Goal: Information Seeking & Learning: Learn about a topic

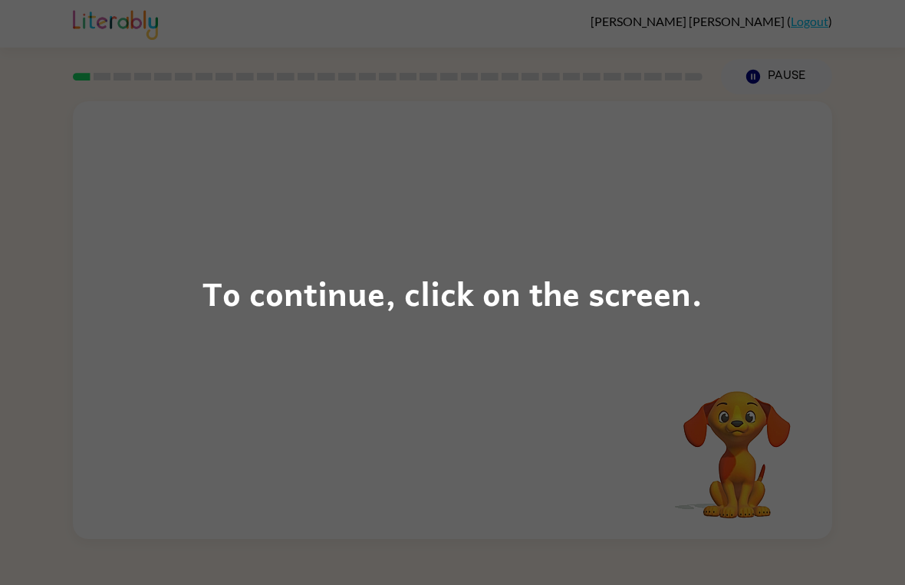
click at [782, 354] on div "To continue, click on the screen." at bounding box center [452, 292] width 905 height 585
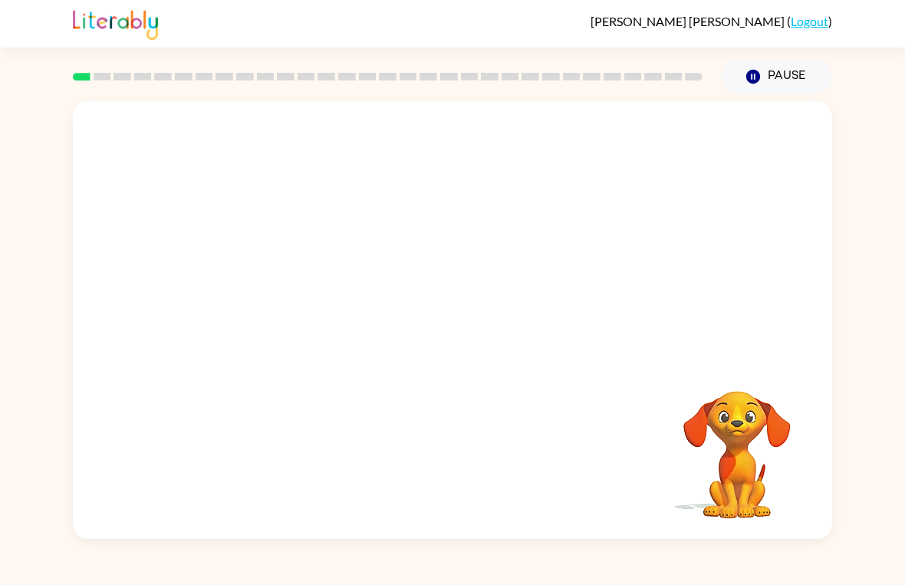
click at [763, 361] on div "Your browser must support playing .mp4 files to use Literably. Please try using…" at bounding box center [452, 320] width 759 height 438
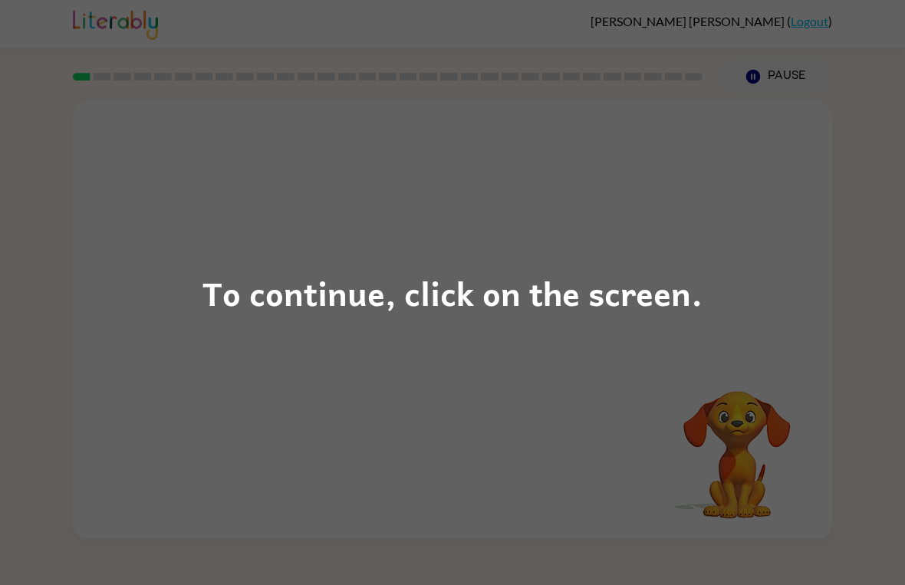
click at [268, 172] on div "To continue, click on the screen." at bounding box center [452, 292] width 905 height 585
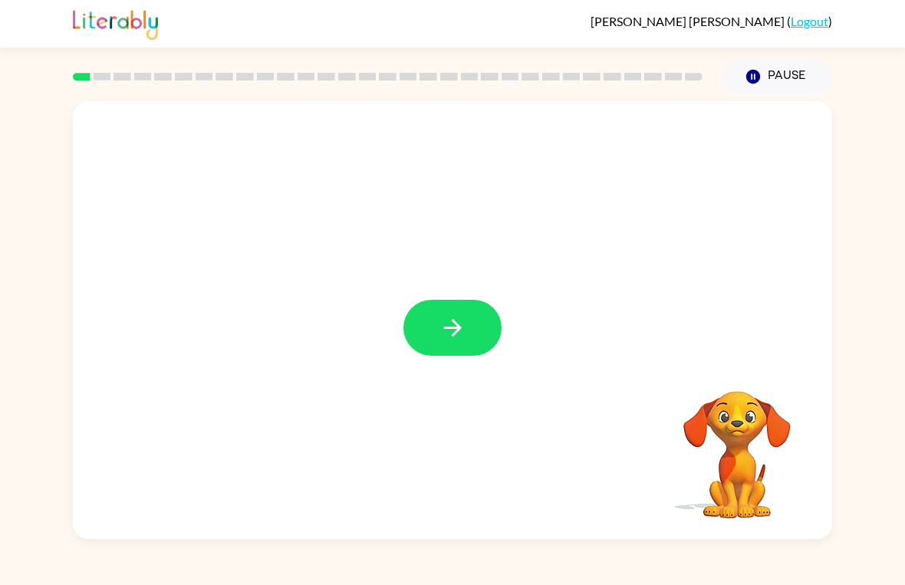
click at [477, 335] on button "button" at bounding box center [453, 328] width 98 height 56
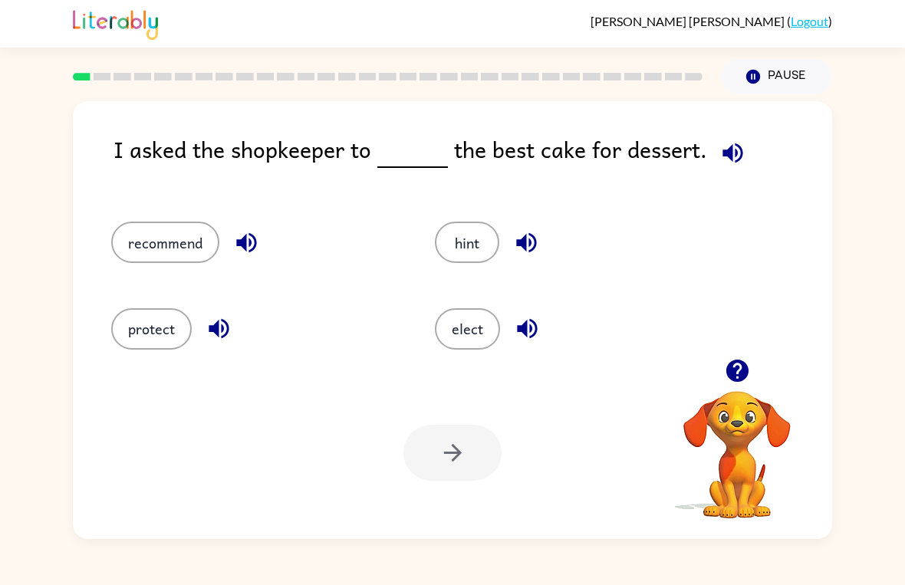
click at [726, 150] on icon "button" at bounding box center [733, 153] width 20 height 20
click at [744, 145] on button "button" at bounding box center [732, 152] width 39 height 39
click at [730, 147] on icon "button" at bounding box center [733, 153] width 27 height 27
click at [743, 159] on button "button" at bounding box center [732, 152] width 39 height 39
click at [736, 154] on icon "button" at bounding box center [733, 153] width 20 height 20
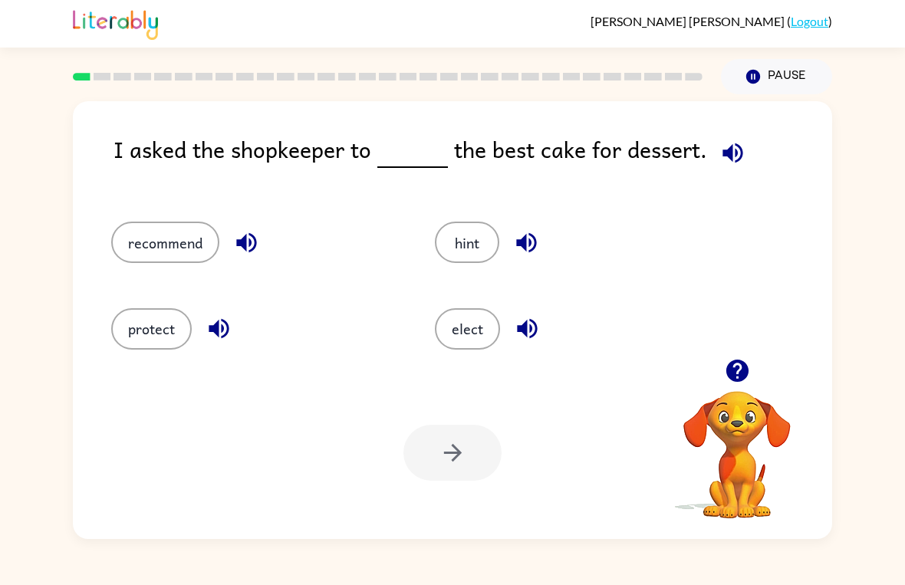
click at [185, 244] on button "recommend" at bounding box center [165, 242] width 108 height 41
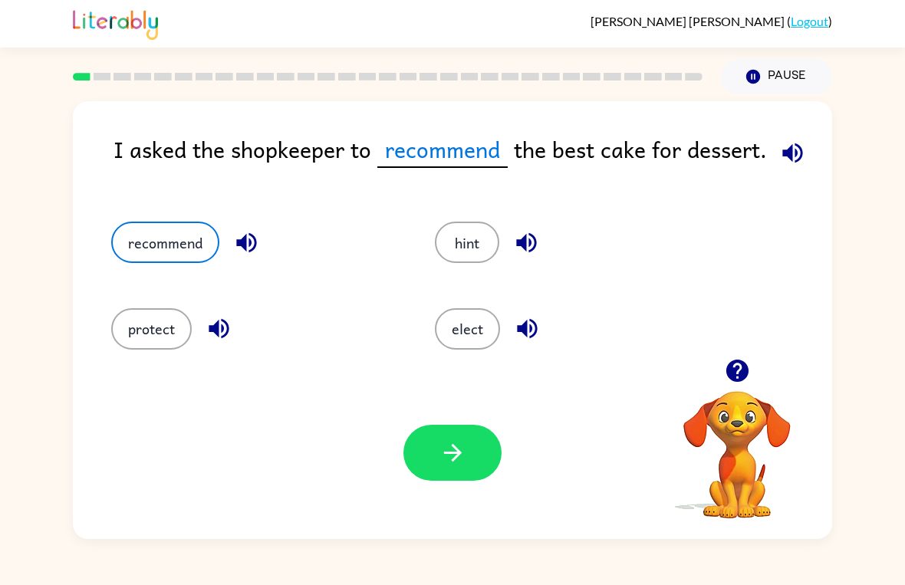
click at [480, 499] on div "Your browser must support playing .mp4 files to use Literably. Please try using…" at bounding box center [452, 453] width 759 height 173
click at [470, 445] on button "button" at bounding box center [453, 453] width 98 height 56
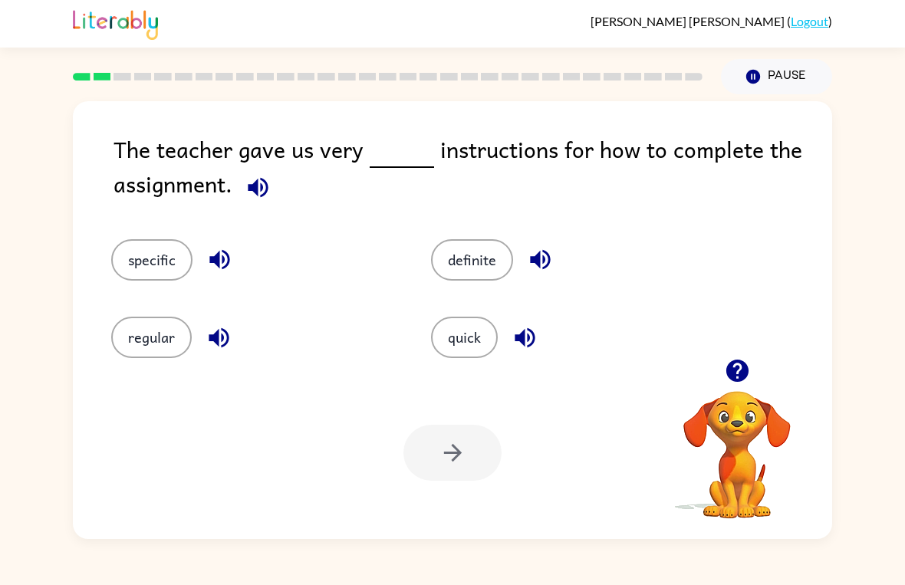
click at [140, 270] on button "specific" at bounding box center [151, 259] width 81 height 41
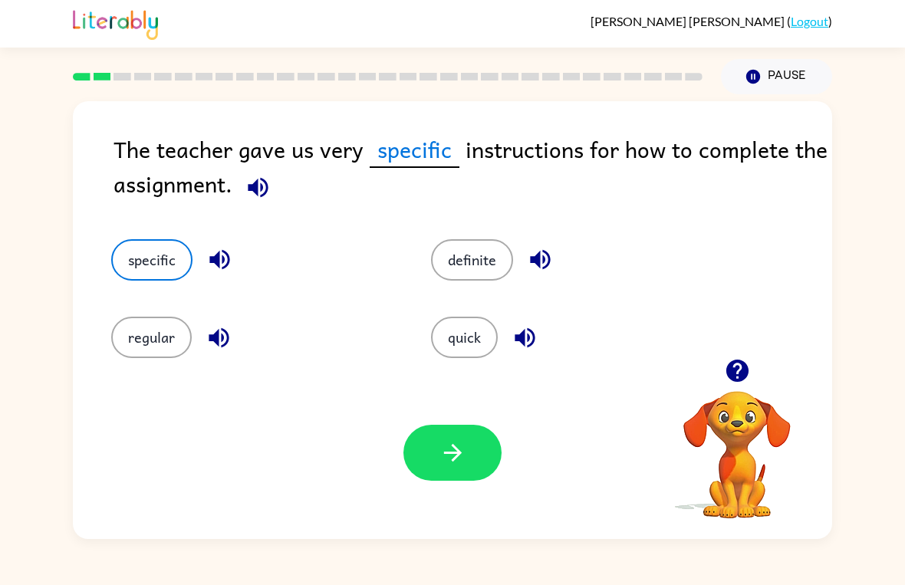
click at [250, 183] on icon "button" at bounding box center [258, 187] width 27 height 27
click at [473, 454] on button "button" at bounding box center [453, 453] width 98 height 56
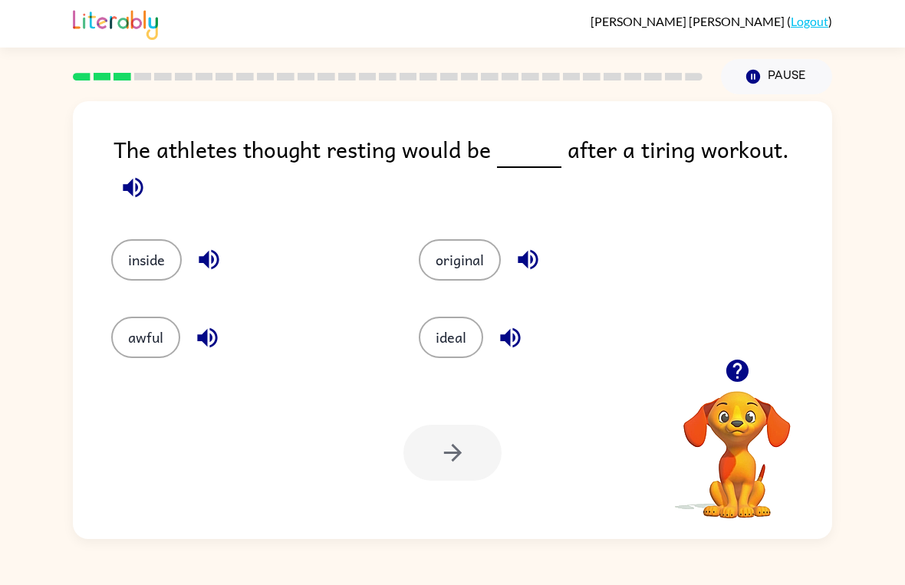
click at [153, 168] on button "button" at bounding box center [133, 187] width 39 height 39
click at [430, 343] on button "ideal" at bounding box center [451, 337] width 64 height 41
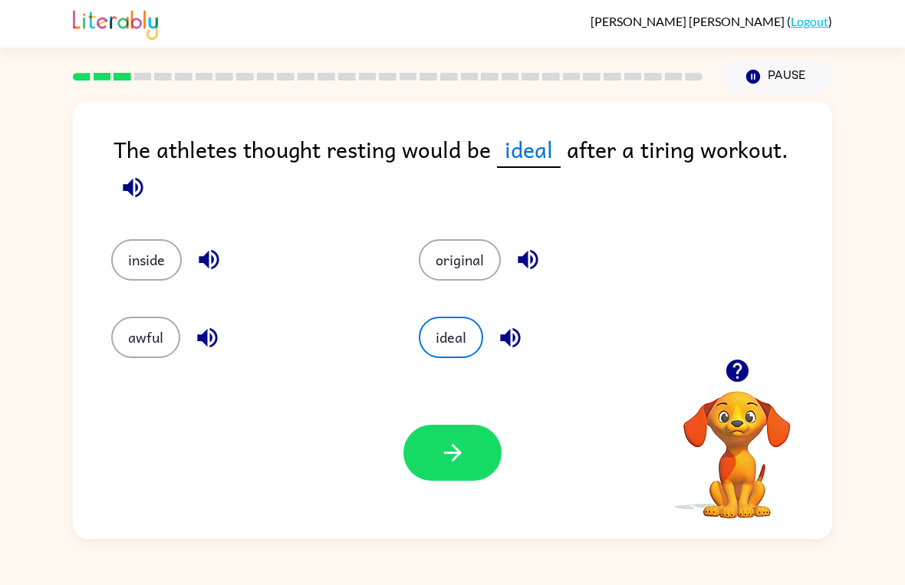
click at [143, 177] on icon "button" at bounding box center [133, 187] width 20 height 20
click at [453, 447] on icon "button" at bounding box center [452, 453] width 18 height 18
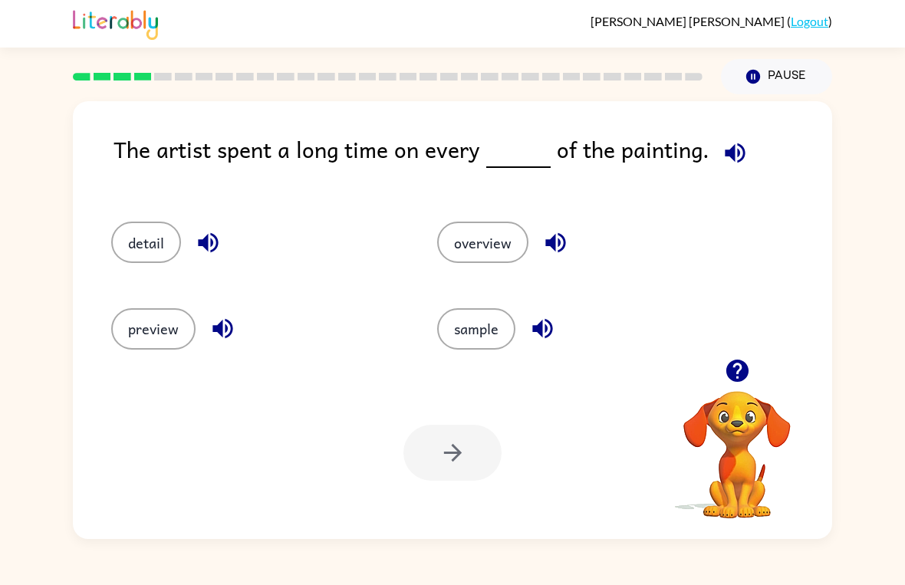
click at [728, 143] on icon "button" at bounding box center [735, 153] width 27 height 27
click at [133, 263] on button "detail" at bounding box center [146, 242] width 70 height 41
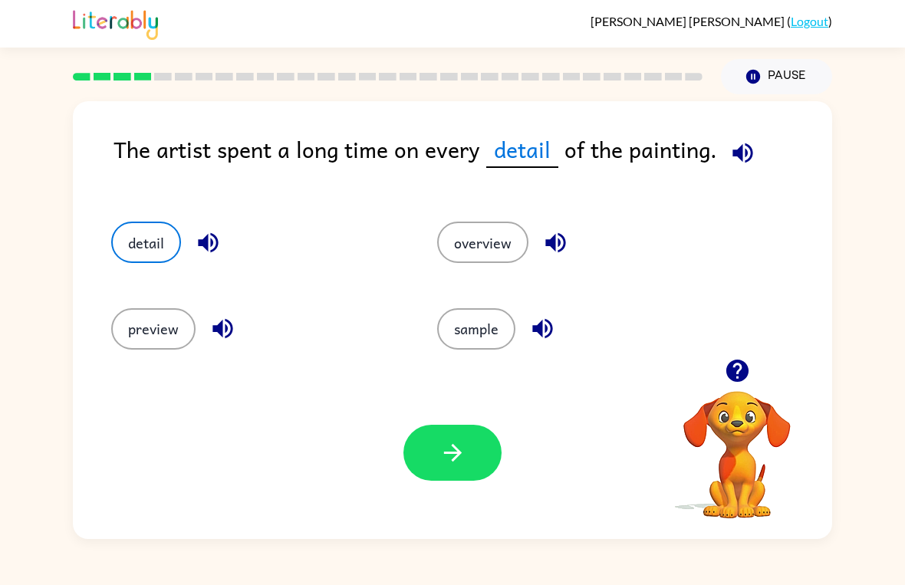
click at [443, 466] on icon "button" at bounding box center [453, 453] width 27 height 27
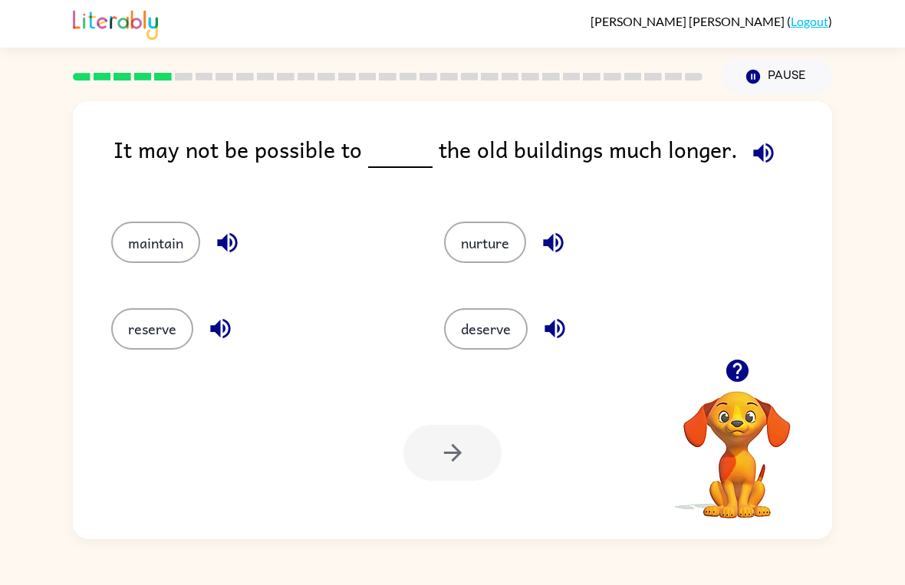
click at [761, 150] on icon "button" at bounding box center [763, 153] width 27 height 27
click at [147, 245] on button "maintain" at bounding box center [155, 242] width 89 height 41
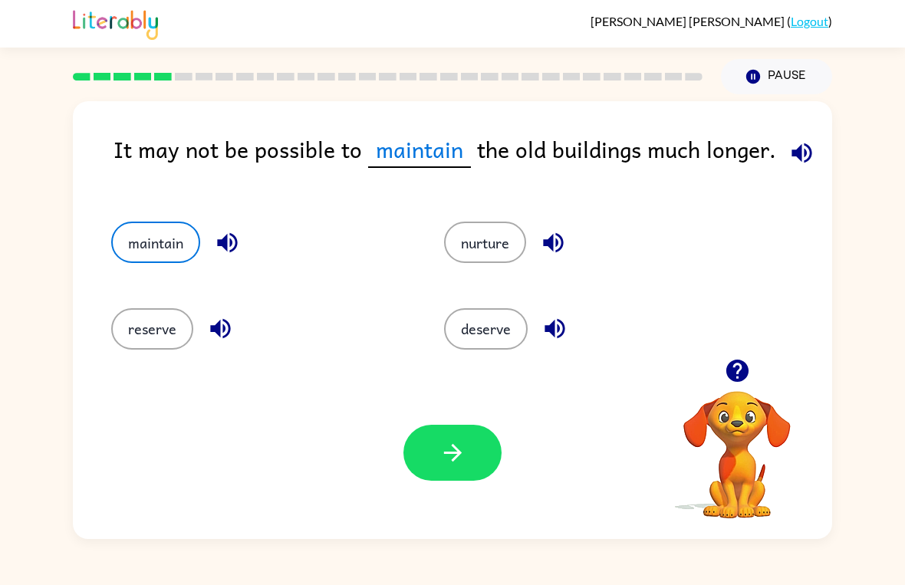
click at [484, 456] on button "button" at bounding box center [453, 453] width 98 height 56
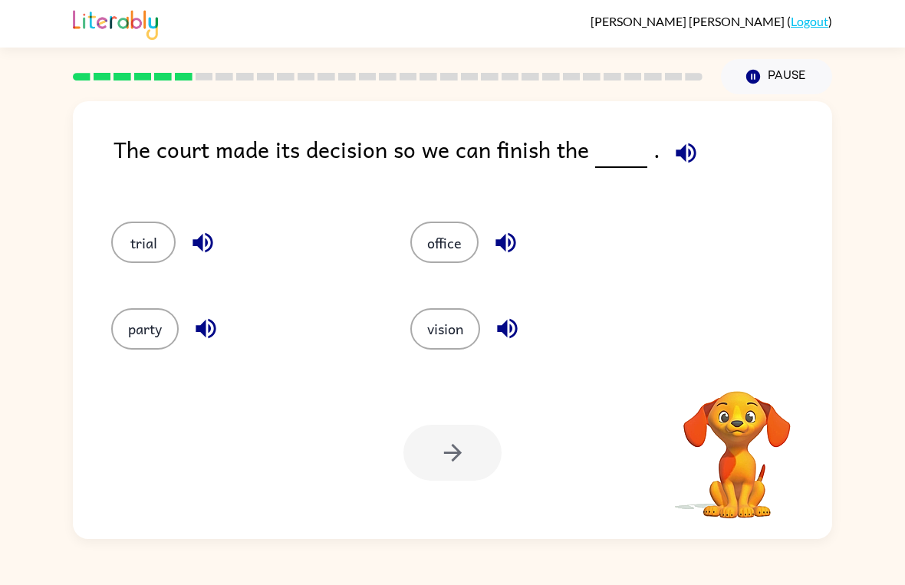
click at [657, 173] on div "The court made its decision so we can finish the ." at bounding box center [473, 161] width 719 height 59
click at [685, 137] on button "button" at bounding box center [686, 152] width 39 height 39
click at [692, 153] on icon "button" at bounding box center [686, 153] width 27 height 27
click at [686, 137] on button "button" at bounding box center [686, 152] width 39 height 39
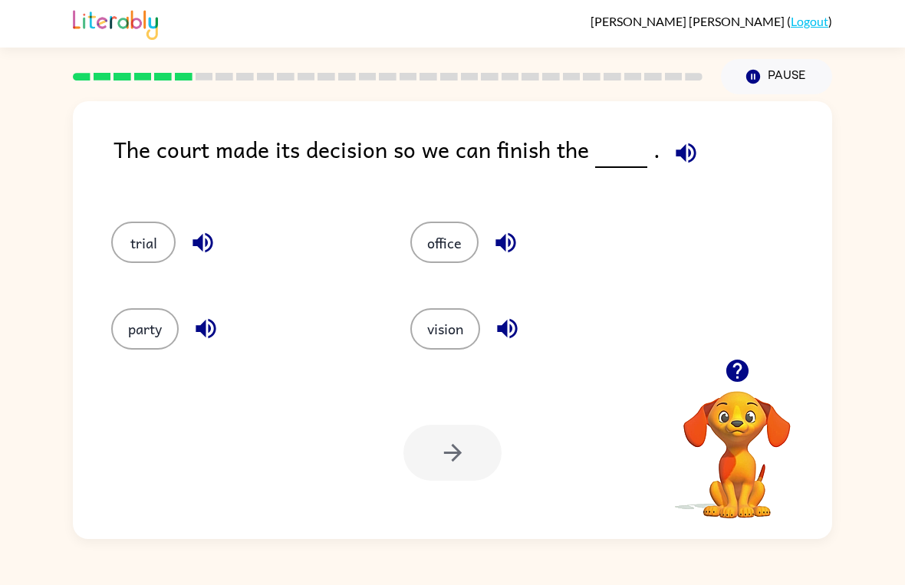
click at [735, 127] on div "The court made its decision so we can finish the . trial office party vision Yo…" at bounding box center [452, 320] width 759 height 438
click at [681, 157] on icon "button" at bounding box center [686, 153] width 27 height 27
click at [423, 349] on button "vision" at bounding box center [445, 328] width 70 height 41
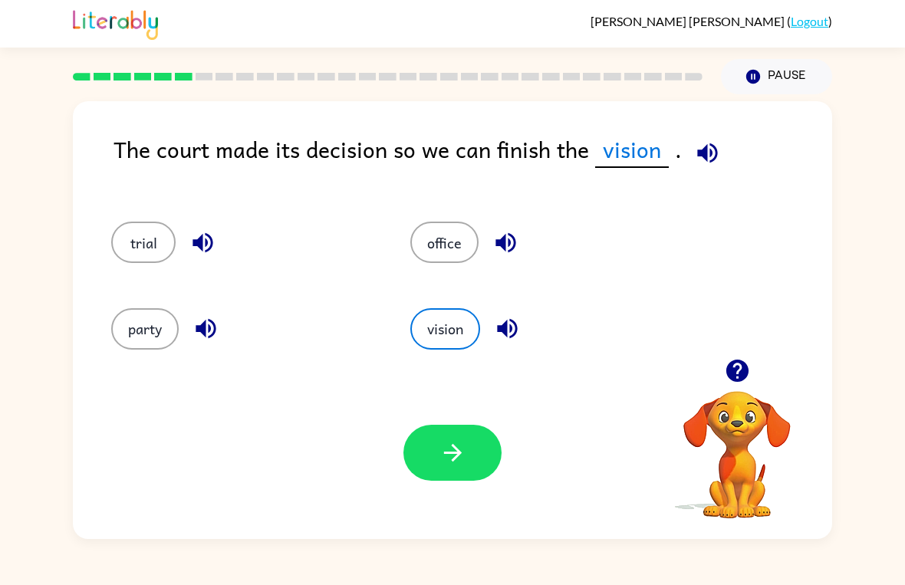
click at [139, 343] on button "party" at bounding box center [145, 328] width 68 height 41
click at [694, 172] on button "button" at bounding box center [703, 152] width 39 height 39
click at [154, 239] on button "trial" at bounding box center [143, 242] width 64 height 41
click at [678, 149] on icon "button" at bounding box center [691, 153] width 27 height 27
click at [138, 339] on button "party" at bounding box center [145, 328] width 68 height 41
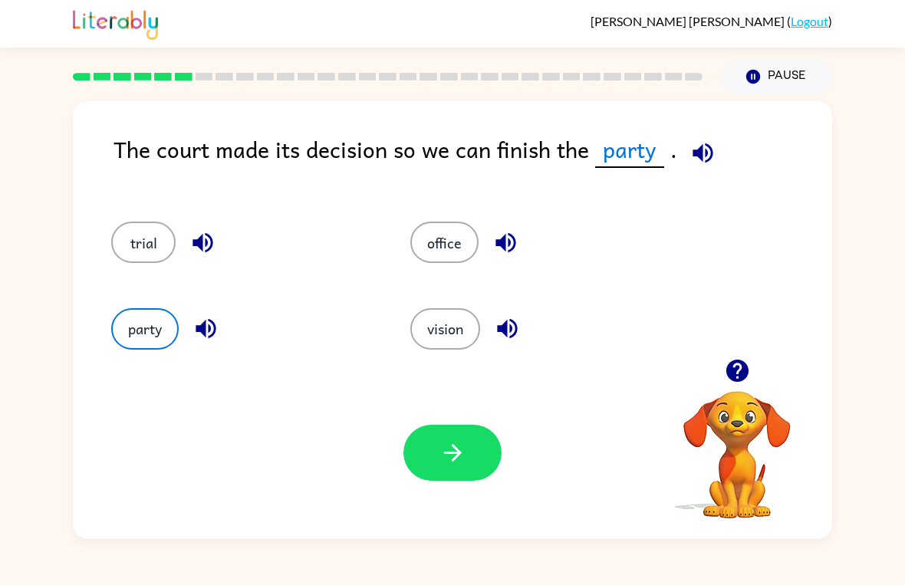
click at [466, 472] on button "button" at bounding box center [453, 453] width 98 height 56
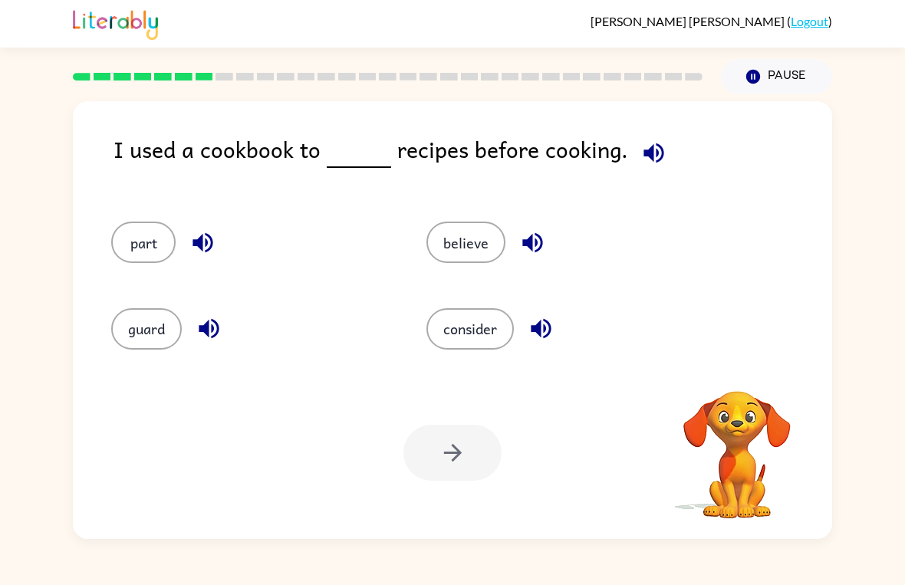
click at [652, 150] on icon "button" at bounding box center [654, 153] width 27 height 27
click at [649, 150] on icon "button" at bounding box center [654, 153] width 20 height 20
click at [641, 146] on icon "button" at bounding box center [654, 153] width 27 height 27
click at [650, 143] on icon "button" at bounding box center [654, 153] width 27 height 27
click at [506, 344] on button "consider" at bounding box center [470, 328] width 87 height 41
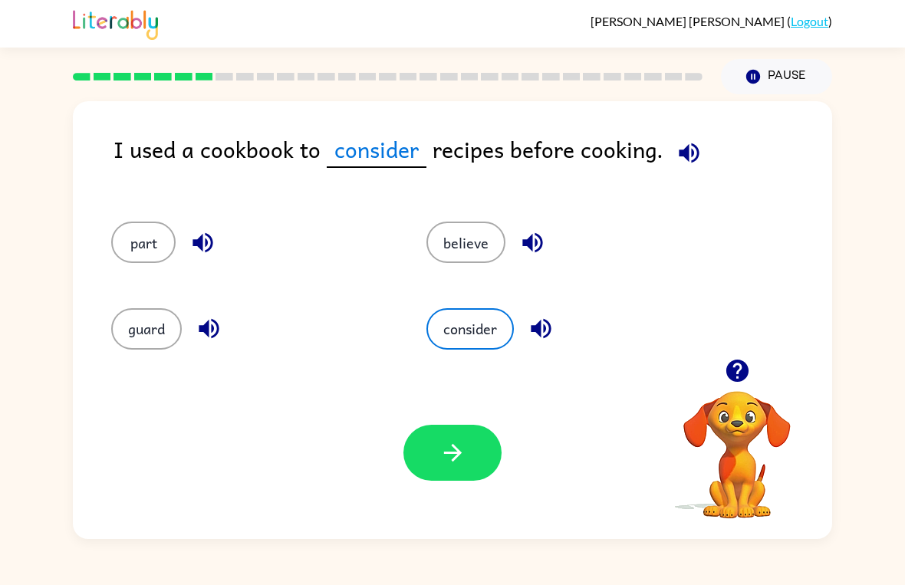
click at [133, 242] on button "part" at bounding box center [143, 242] width 64 height 41
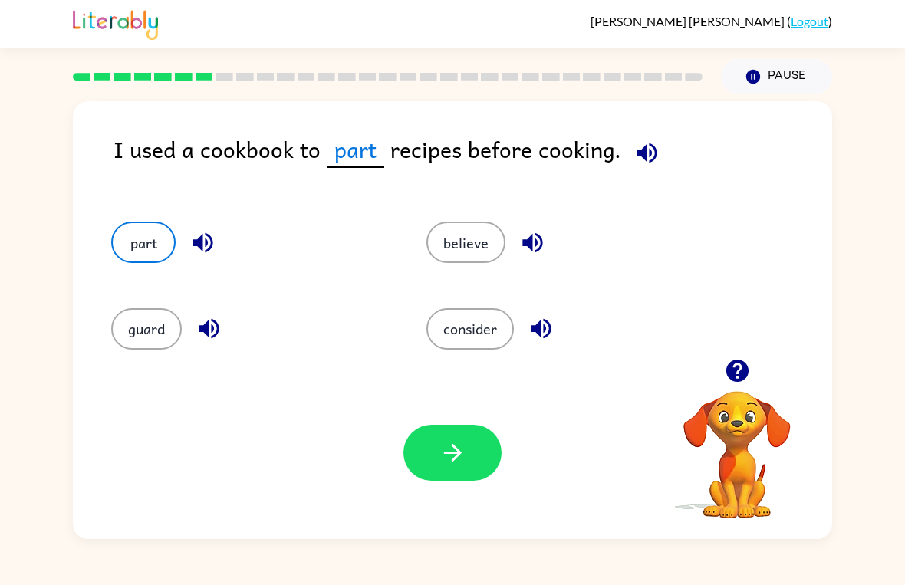
click at [150, 336] on button "guard" at bounding box center [146, 328] width 71 height 41
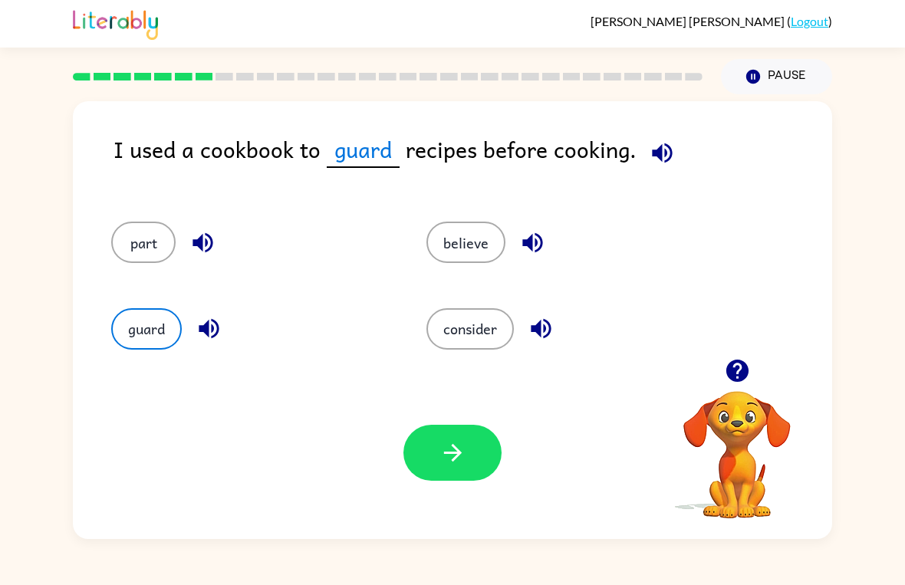
click at [495, 255] on button "believe" at bounding box center [466, 242] width 79 height 41
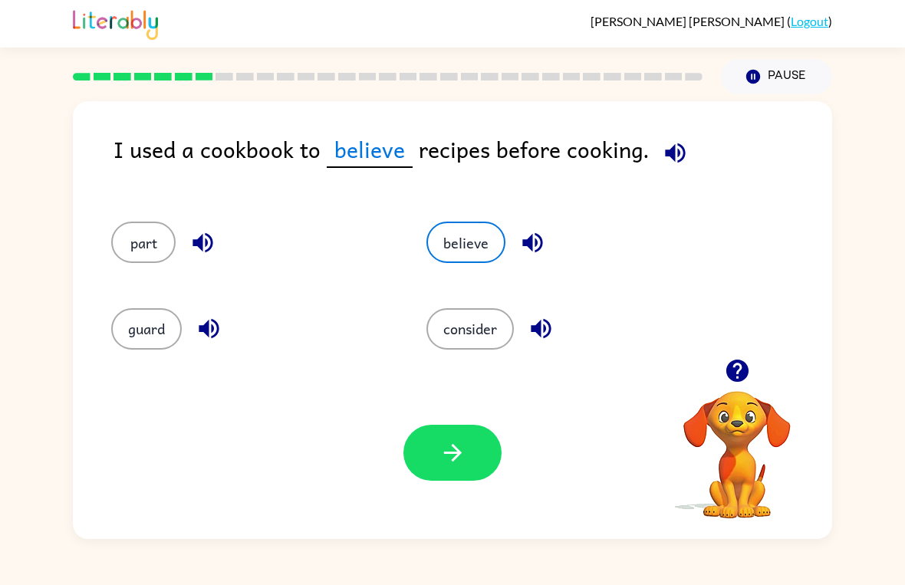
click at [506, 343] on button "consider" at bounding box center [470, 328] width 87 height 41
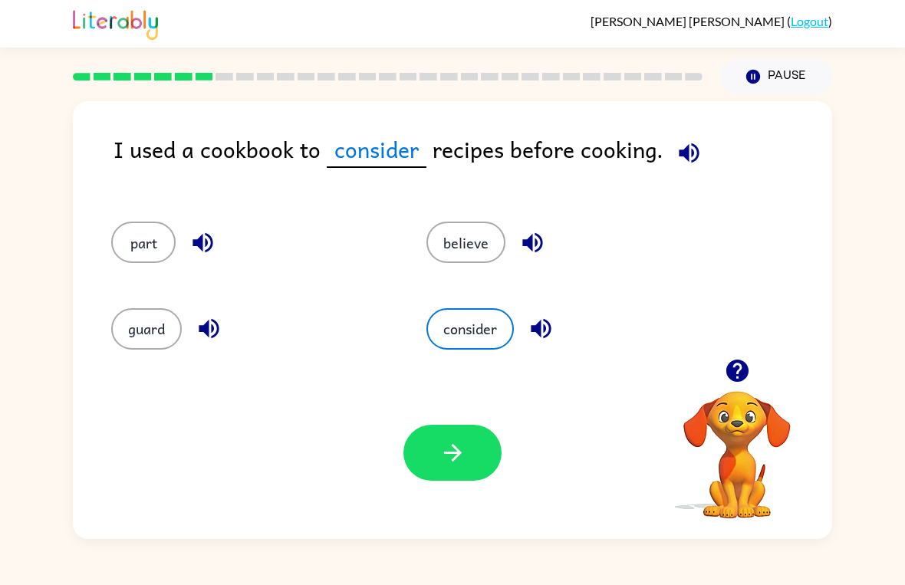
click at [126, 323] on button "guard" at bounding box center [146, 328] width 71 height 41
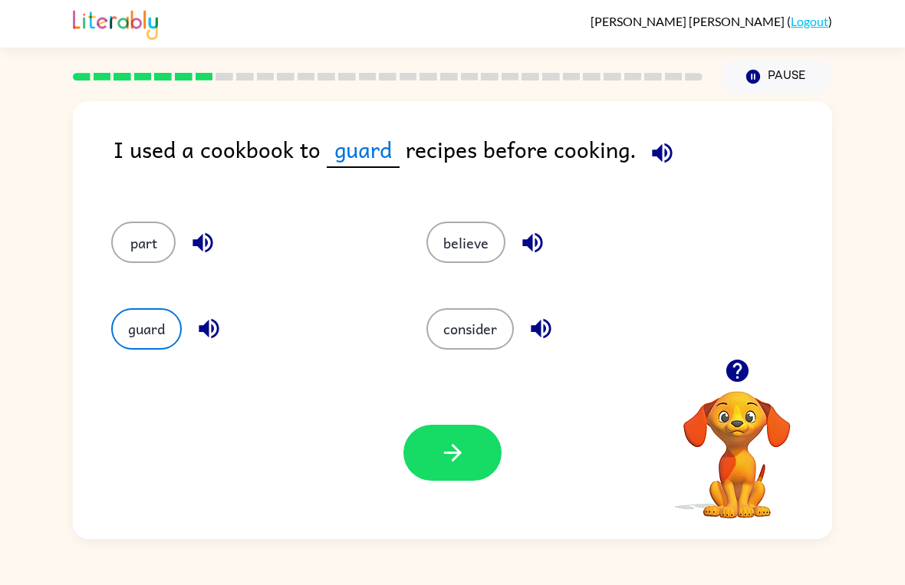
click at [144, 348] on button "guard" at bounding box center [146, 328] width 71 height 41
click at [150, 353] on div "guard" at bounding box center [239, 322] width 315 height 86
click at [461, 450] on icon "button" at bounding box center [453, 453] width 27 height 27
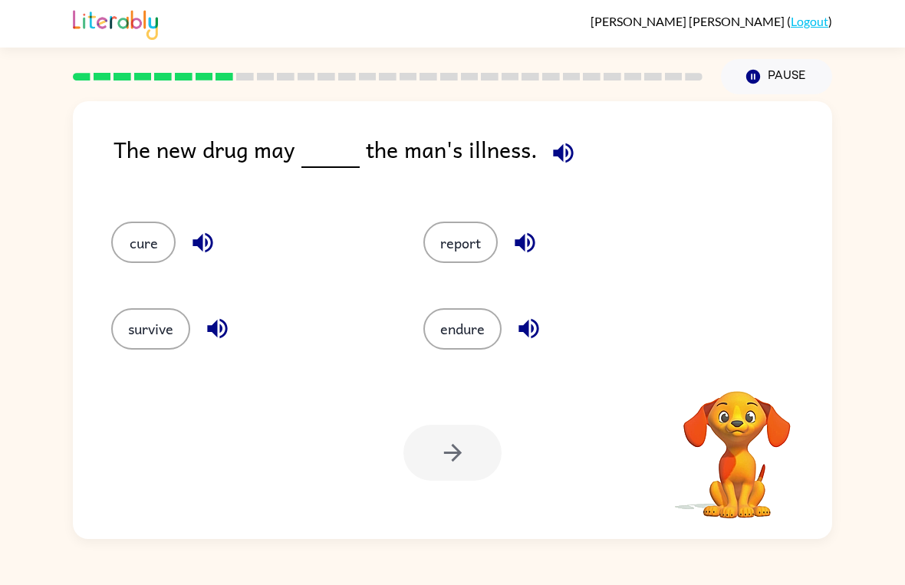
click at [568, 150] on icon "button" at bounding box center [563, 153] width 20 height 20
click at [161, 248] on button "cure" at bounding box center [143, 242] width 64 height 41
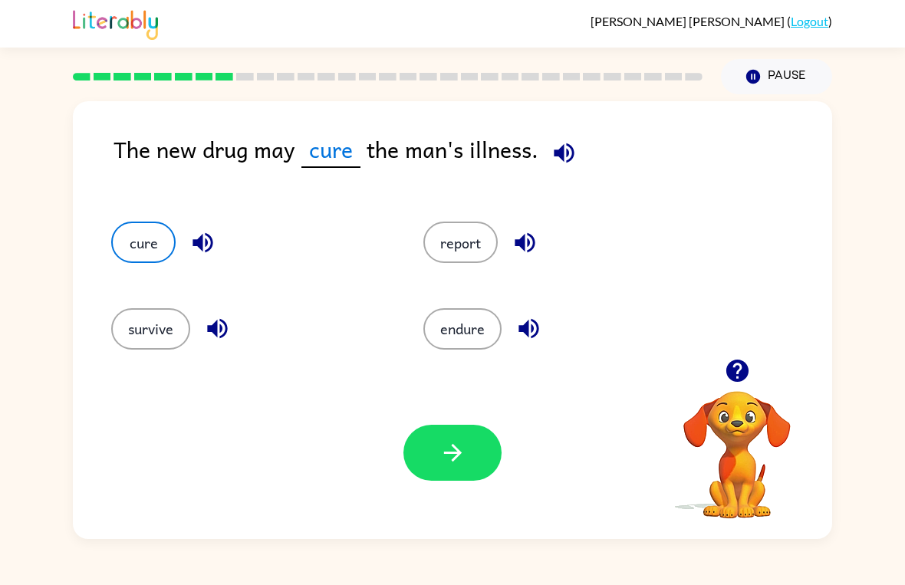
click at [450, 430] on button "button" at bounding box center [453, 453] width 98 height 56
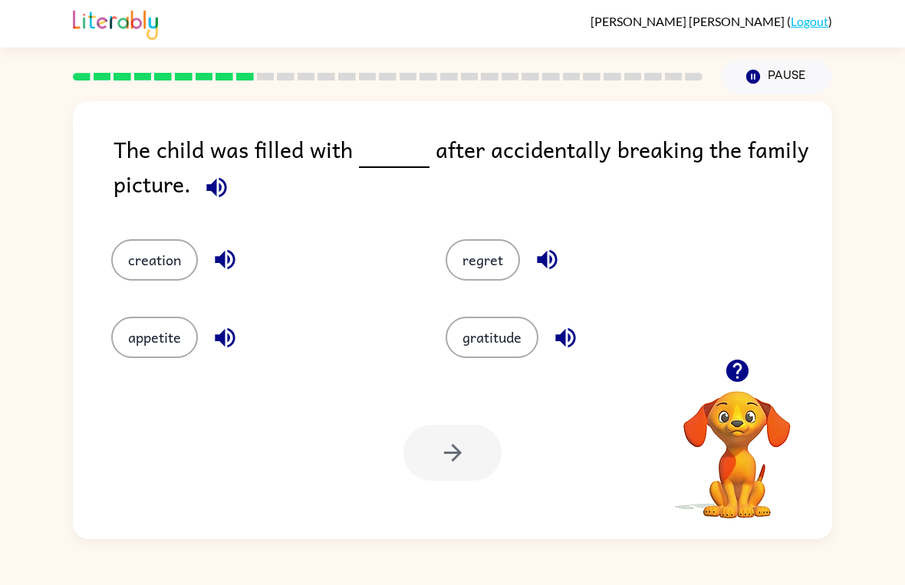
click at [224, 201] on icon "button" at bounding box center [216, 187] width 27 height 27
click at [471, 280] on button "regret" at bounding box center [483, 259] width 74 height 41
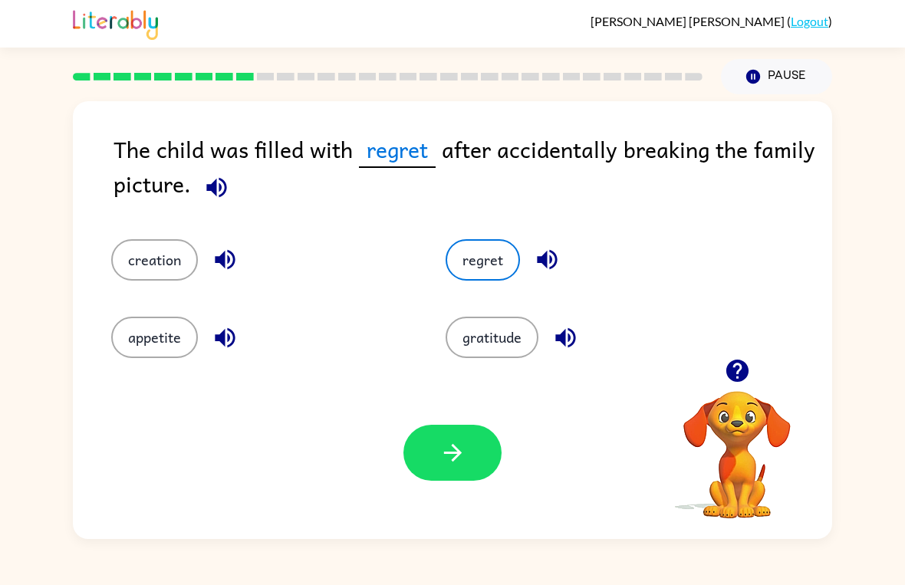
click at [476, 285] on div "regret" at bounding box center [584, 248] width 334 height 77
click at [478, 470] on button "button" at bounding box center [453, 453] width 98 height 56
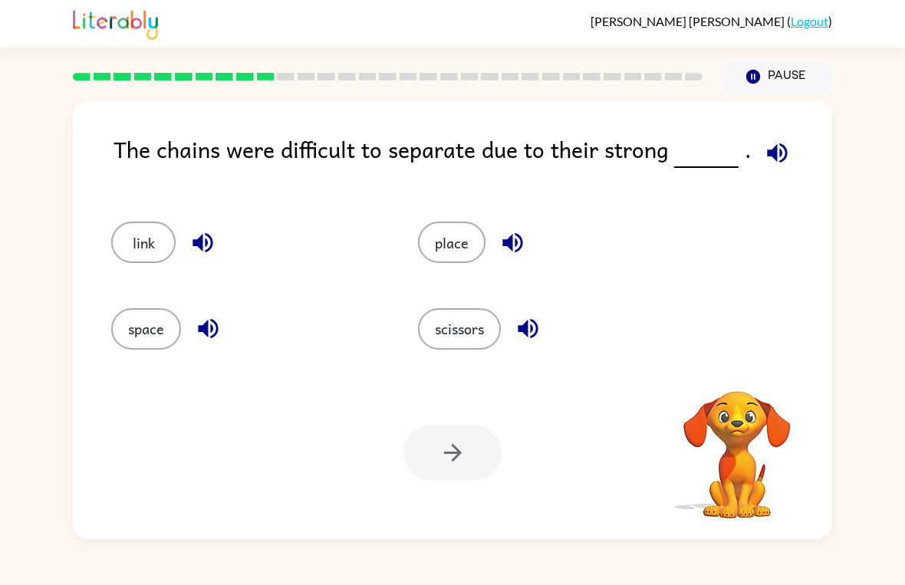
click at [743, 171] on div "The chains were difficult to separate due to their strong ." at bounding box center [473, 161] width 719 height 59
click at [770, 151] on icon "button" at bounding box center [777, 153] width 20 height 20
click at [790, 140] on span at bounding box center [774, 149] width 45 height 35
click at [784, 149] on icon "button" at bounding box center [777, 153] width 27 height 27
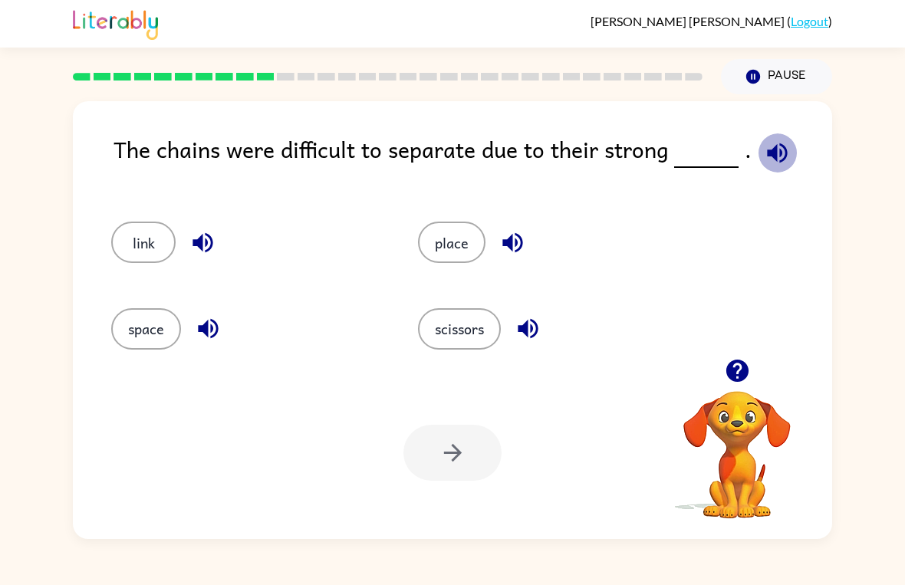
click at [773, 160] on icon "button" at bounding box center [777, 153] width 27 height 27
click at [776, 156] on icon "button" at bounding box center [777, 153] width 20 height 20
click at [769, 157] on icon "button" at bounding box center [777, 153] width 20 height 20
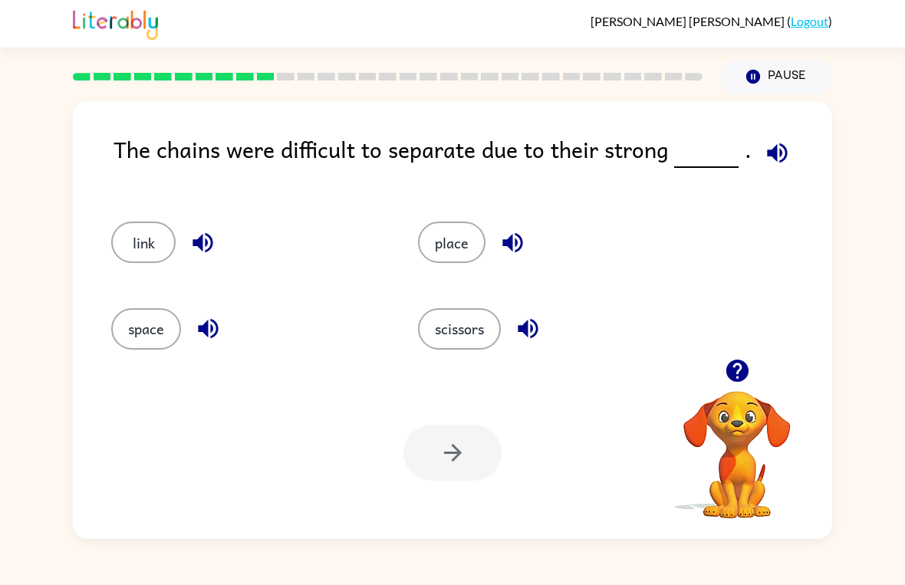
click at [758, 151] on button "button" at bounding box center [777, 152] width 39 height 39
click at [778, 146] on icon "button" at bounding box center [777, 153] width 27 height 27
click at [772, 149] on icon "button" at bounding box center [777, 153] width 20 height 20
click at [768, 157] on icon "button" at bounding box center [777, 153] width 20 height 20
click at [771, 157] on icon "button" at bounding box center [777, 153] width 20 height 20
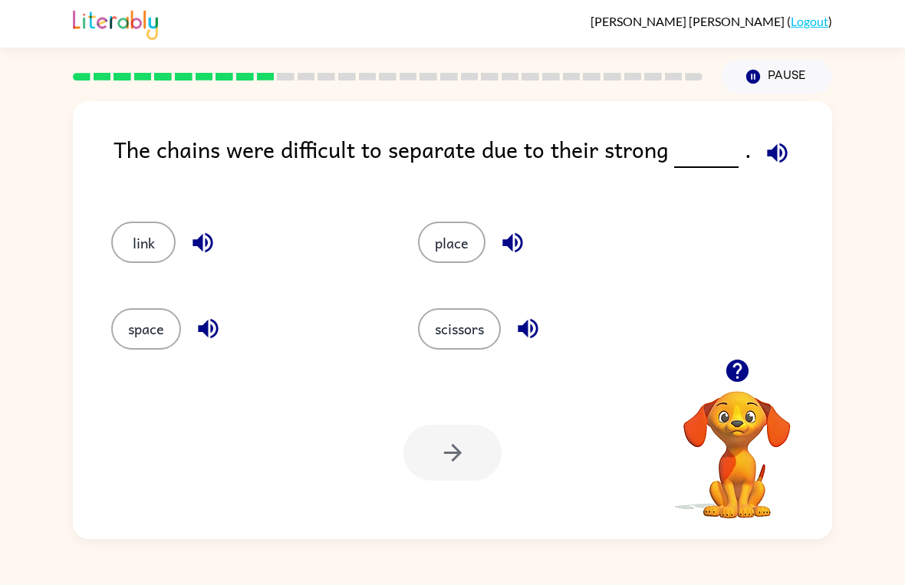
click at [766, 146] on icon "button" at bounding box center [777, 153] width 27 height 27
click at [438, 239] on button "place" at bounding box center [452, 242] width 68 height 41
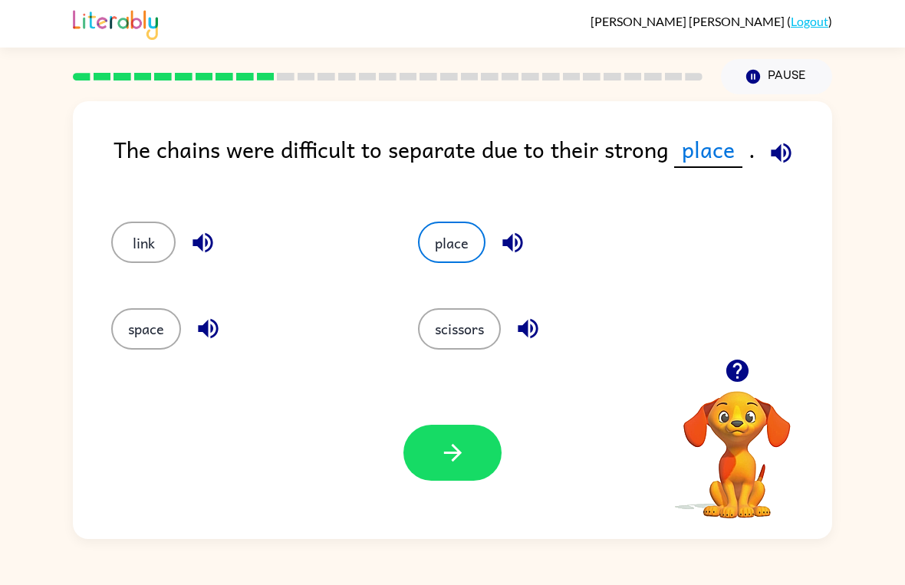
click at [454, 434] on button "button" at bounding box center [453, 453] width 98 height 56
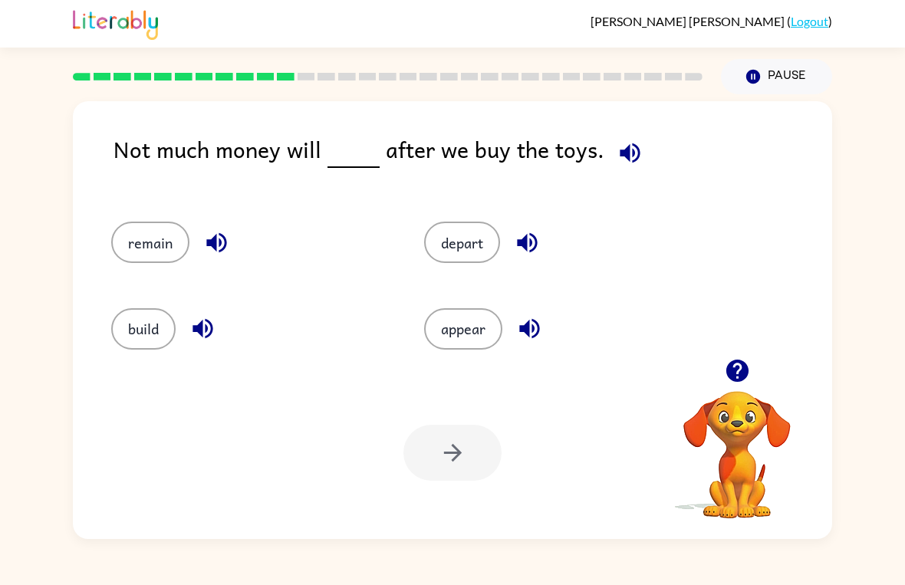
click at [124, 242] on button "remain" at bounding box center [150, 242] width 78 height 41
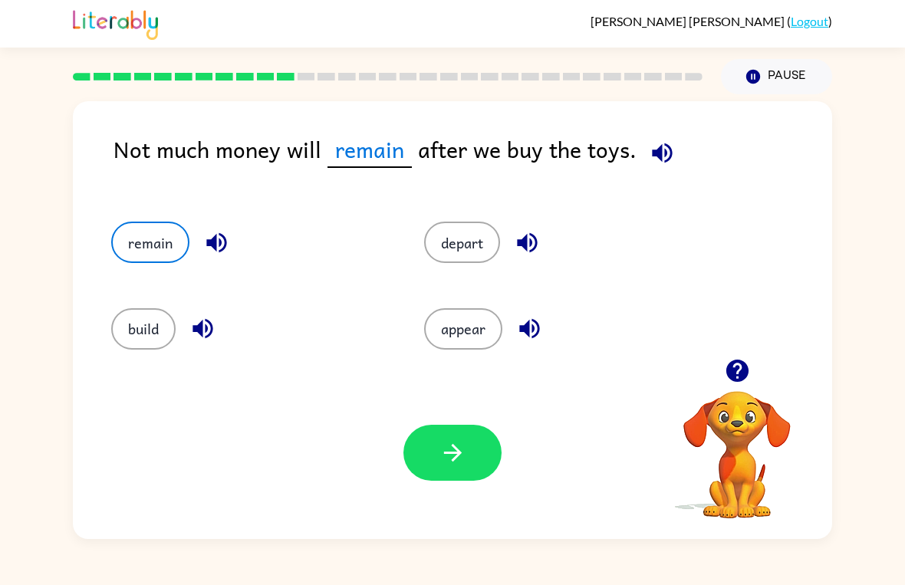
click at [420, 462] on button "button" at bounding box center [453, 453] width 98 height 56
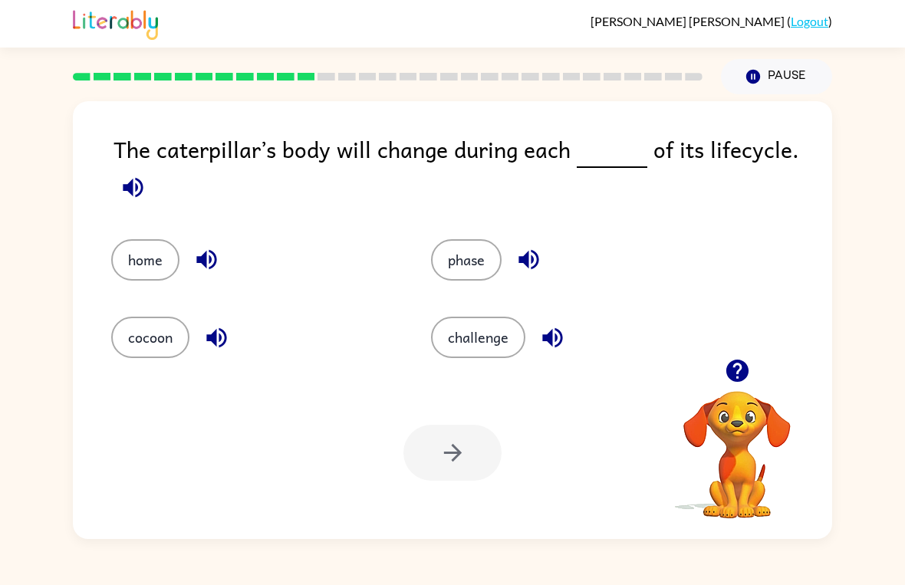
click at [477, 259] on button "phase" at bounding box center [466, 259] width 71 height 41
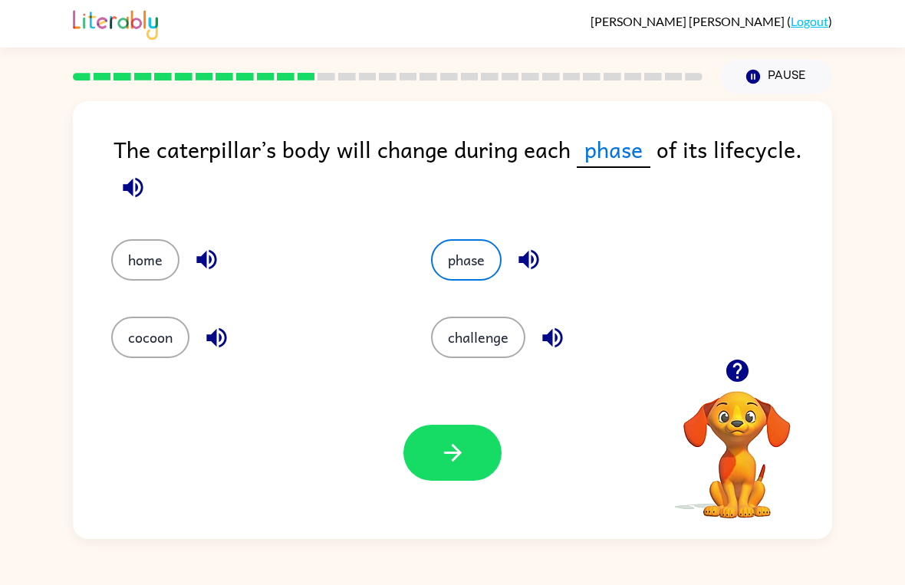
click at [443, 440] on icon "button" at bounding box center [453, 453] width 27 height 27
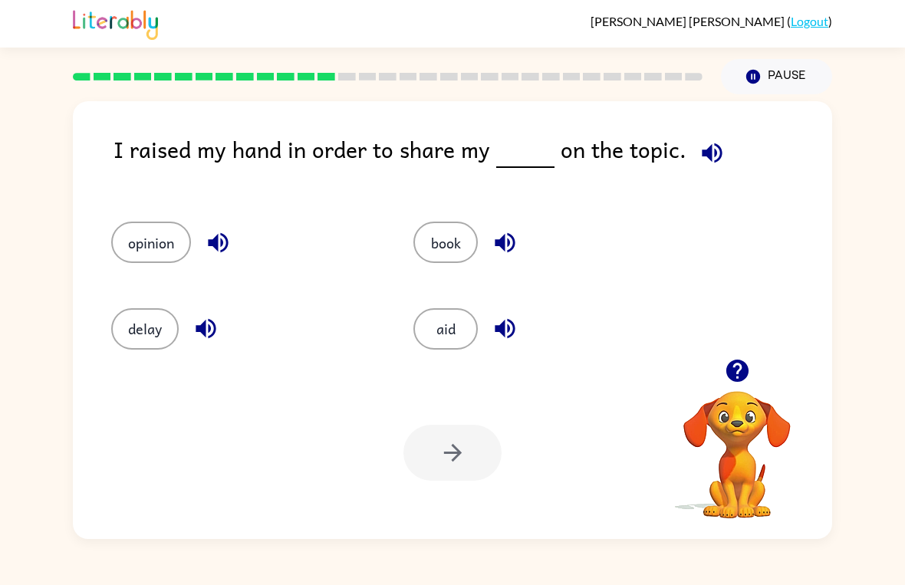
click at [169, 240] on button "opinion" at bounding box center [151, 242] width 80 height 41
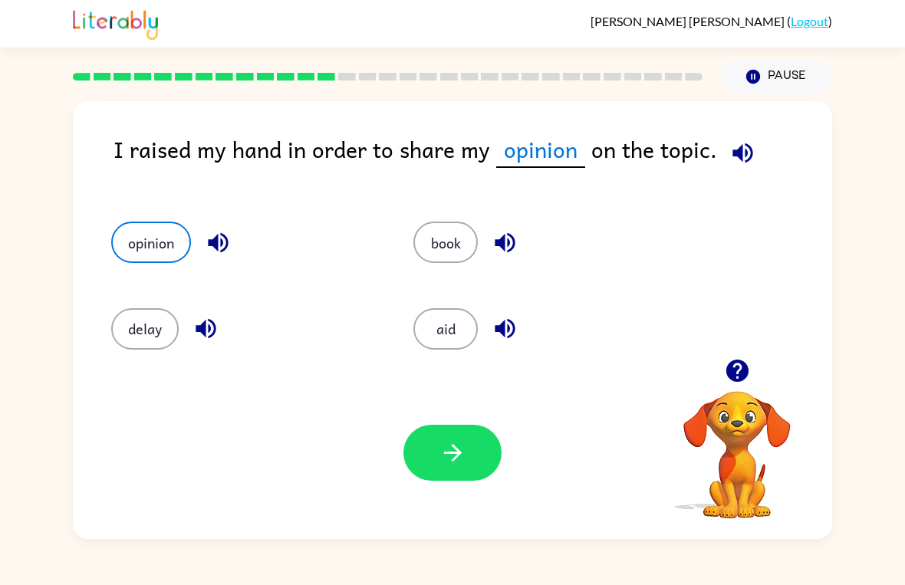
click at [138, 251] on button "opinion" at bounding box center [151, 242] width 80 height 41
click at [440, 253] on button "book" at bounding box center [445, 242] width 64 height 41
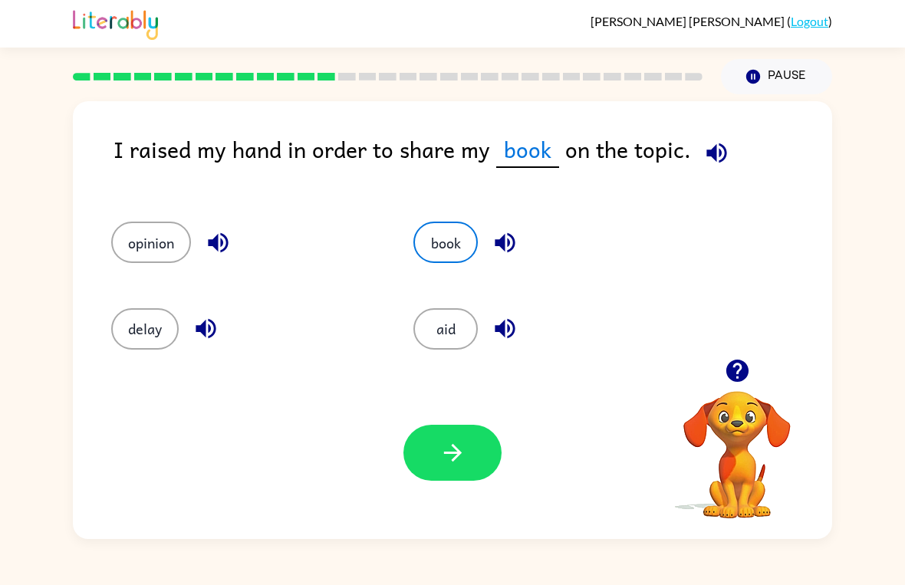
click at [471, 307] on div "aid" at bounding box center [535, 322] width 302 height 86
click at [438, 332] on button "aid" at bounding box center [445, 328] width 64 height 41
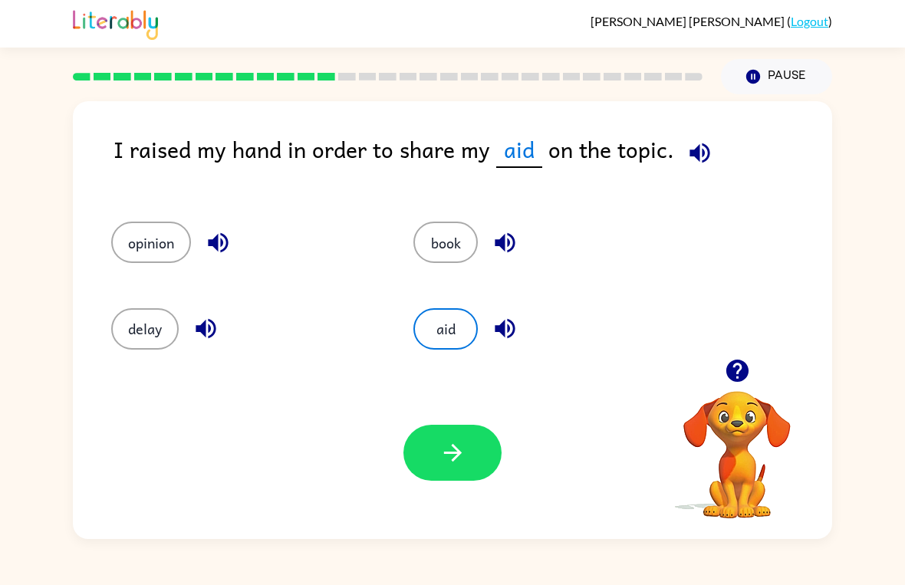
click at [134, 334] on button "delay" at bounding box center [145, 328] width 68 height 41
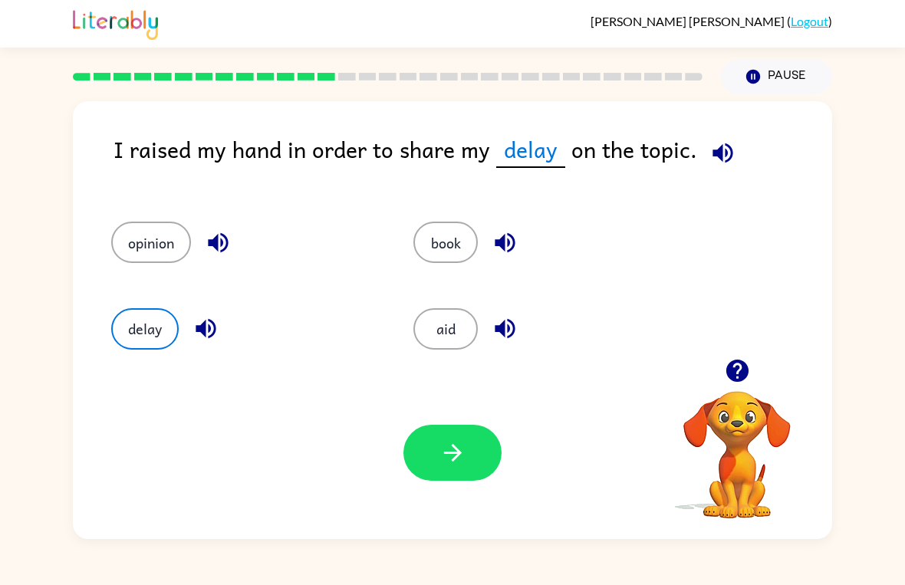
click at [162, 231] on button "opinion" at bounding box center [151, 242] width 80 height 41
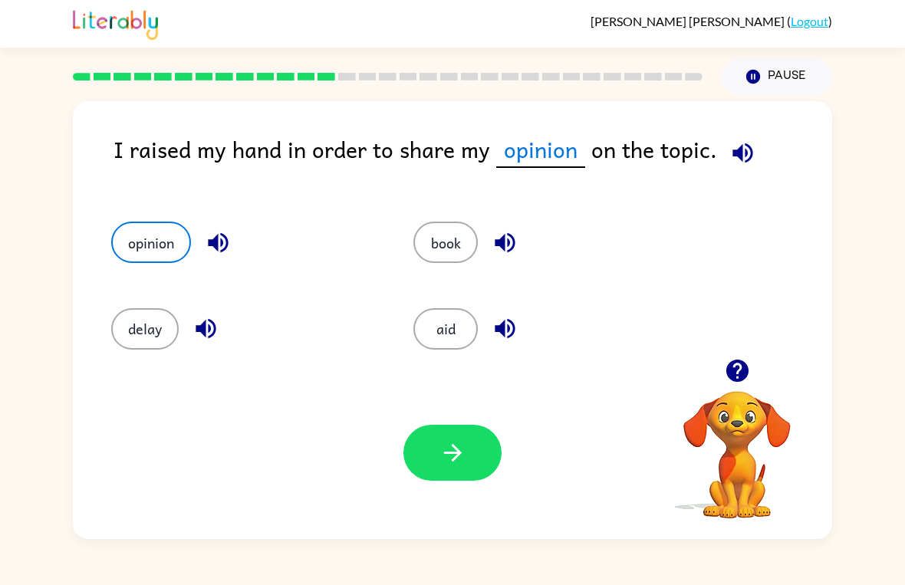
click at [408, 245] on div "book" at bounding box center [535, 236] width 302 height 86
click at [435, 251] on button "book" at bounding box center [445, 242] width 64 height 41
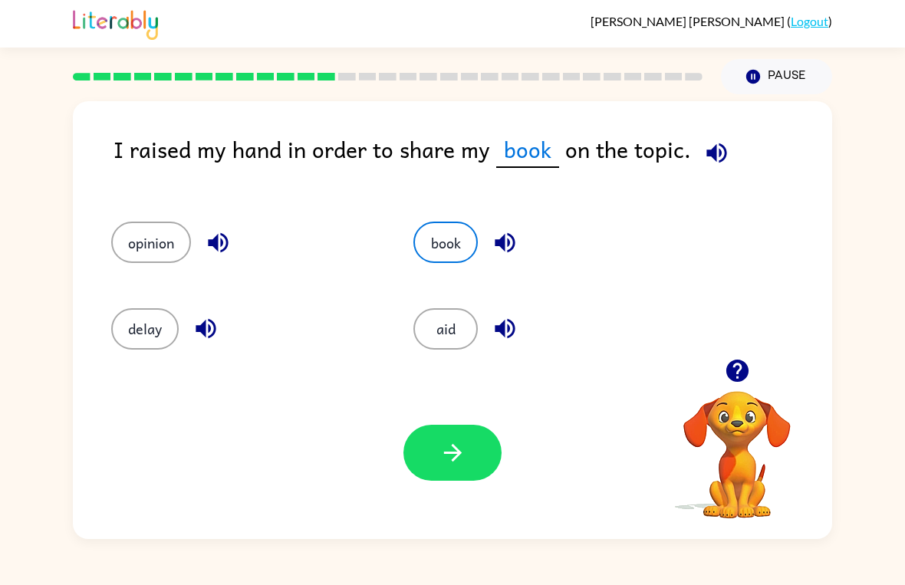
click at [153, 325] on button "delay" at bounding box center [145, 328] width 68 height 41
click at [165, 232] on button "opinion" at bounding box center [151, 242] width 80 height 41
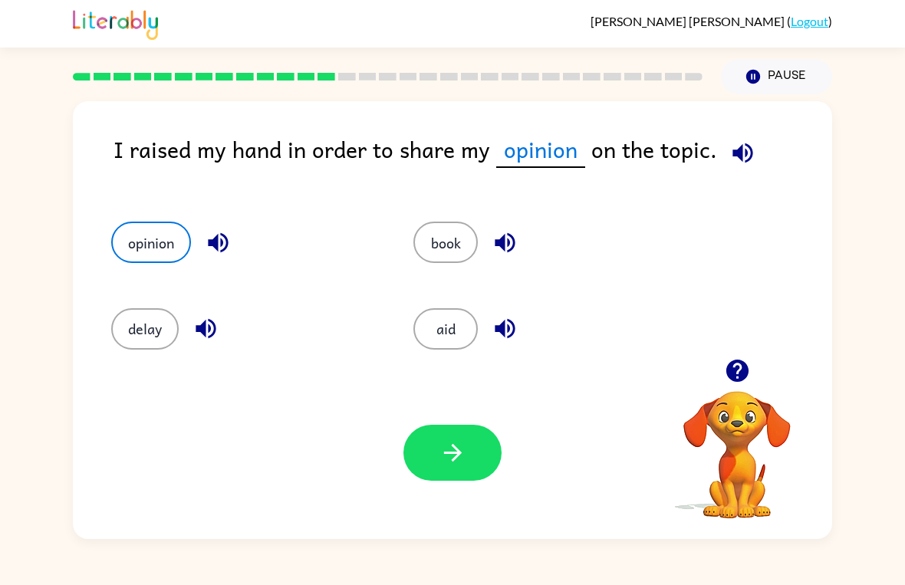
click at [473, 434] on button "button" at bounding box center [453, 453] width 98 height 56
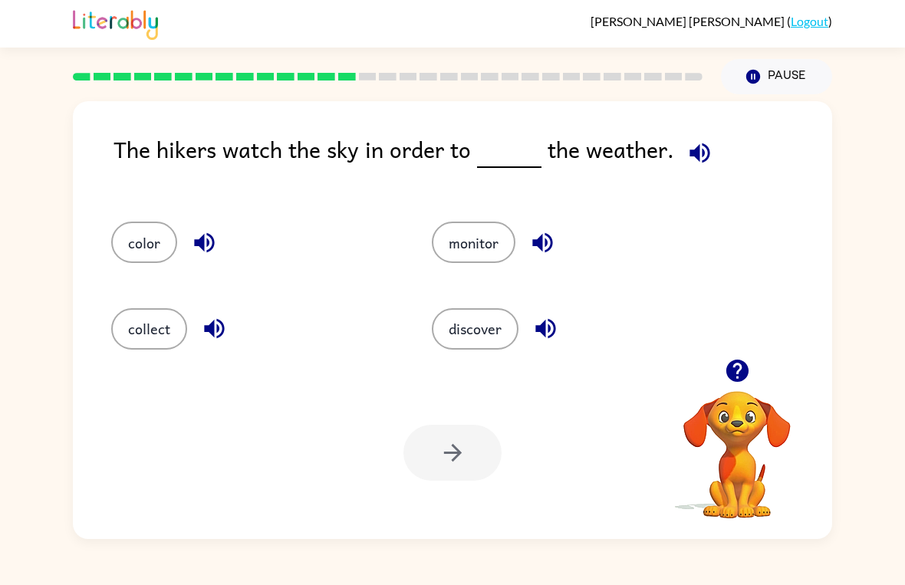
click at [426, 314] on div "discover" at bounding box center [563, 322] width 321 height 86
click at [496, 312] on button "discover" at bounding box center [475, 328] width 87 height 41
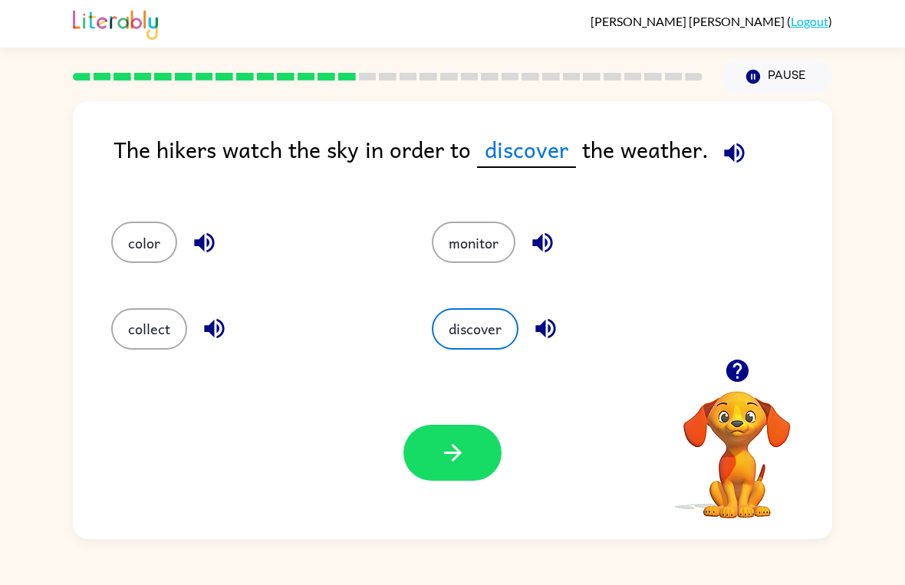
click at [433, 463] on button "button" at bounding box center [453, 453] width 98 height 56
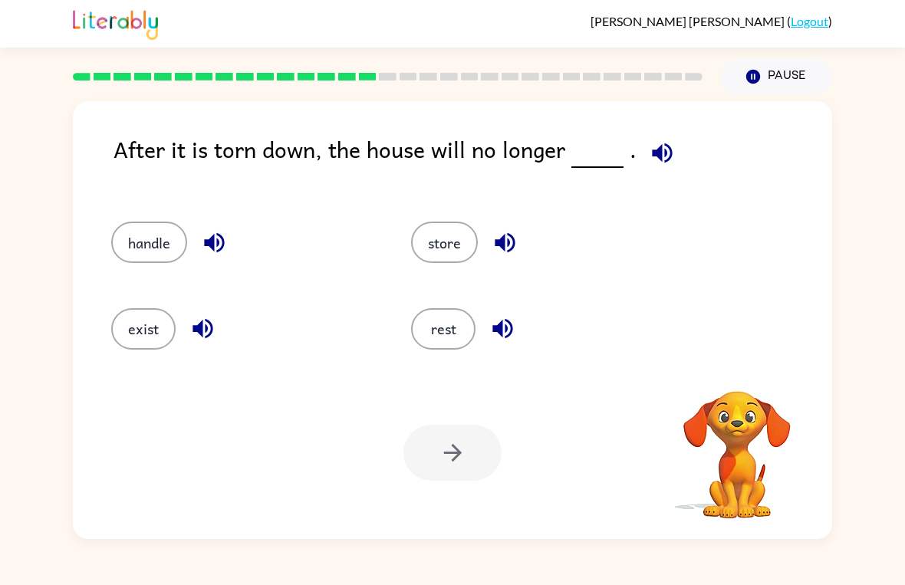
click at [696, 167] on div "After it is torn down, the house will no longer ." at bounding box center [473, 161] width 719 height 59
click at [652, 151] on icon "button" at bounding box center [662, 153] width 20 height 20
click at [145, 325] on button "exist" at bounding box center [143, 328] width 64 height 41
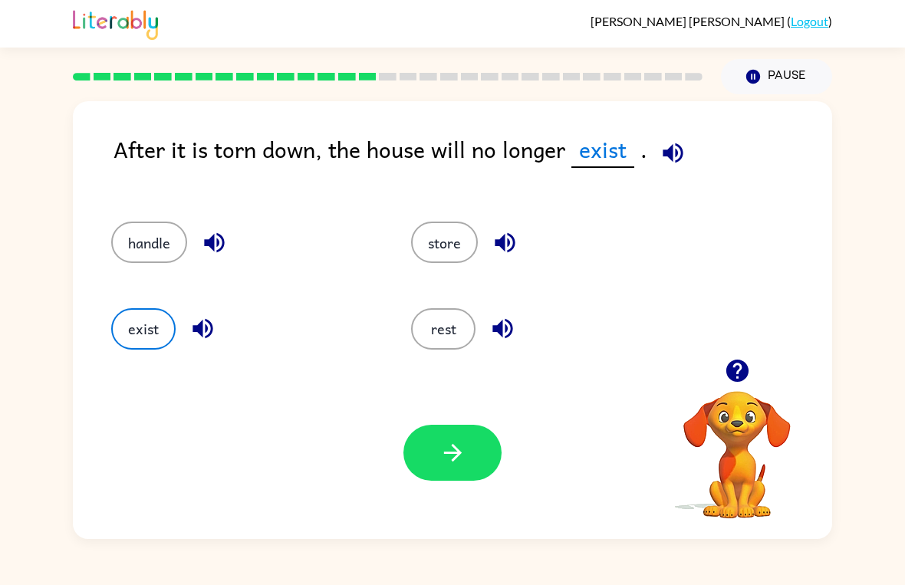
click at [460, 466] on icon "button" at bounding box center [453, 453] width 27 height 27
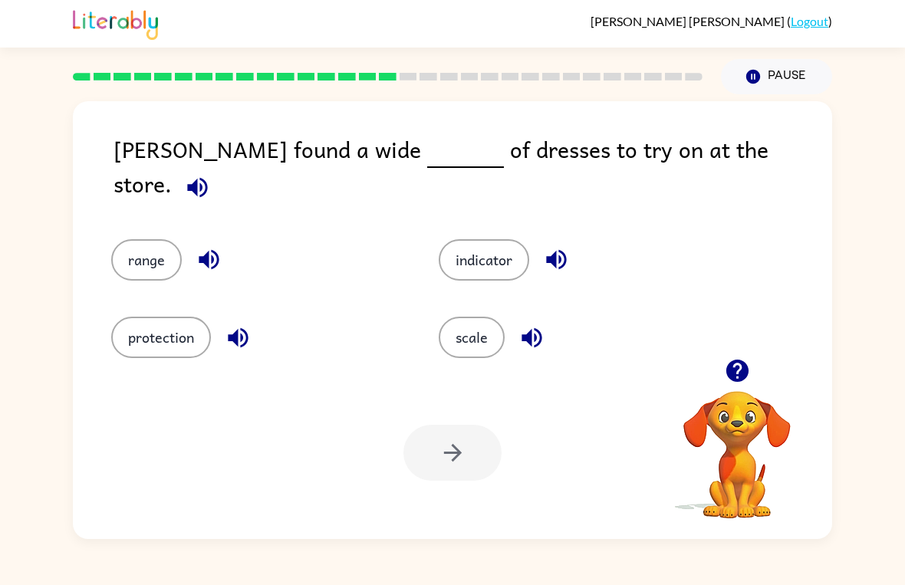
click at [126, 248] on button "range" at bounding box center [146, 259] width 71 height 41
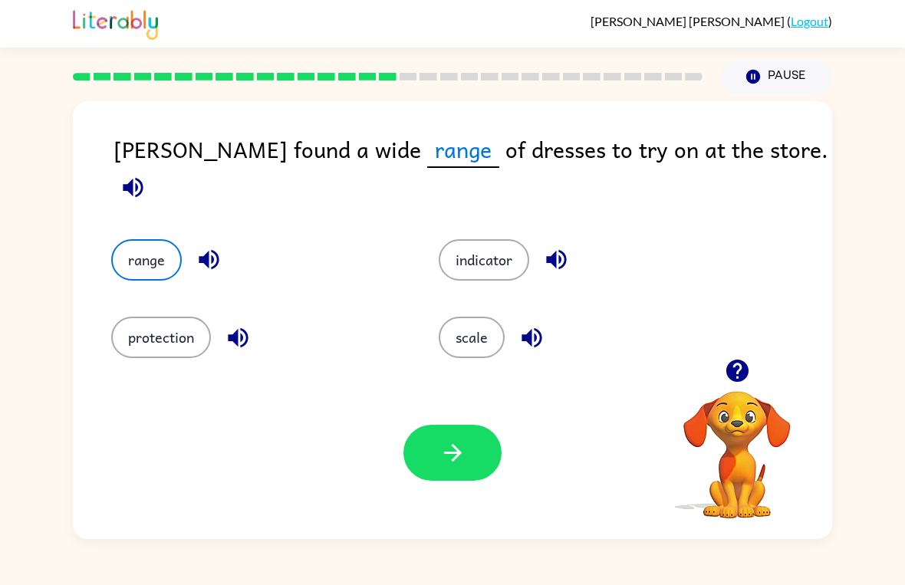
click at [452, 431] on button "button" at bounding box center [453, 453] width 98 height 56
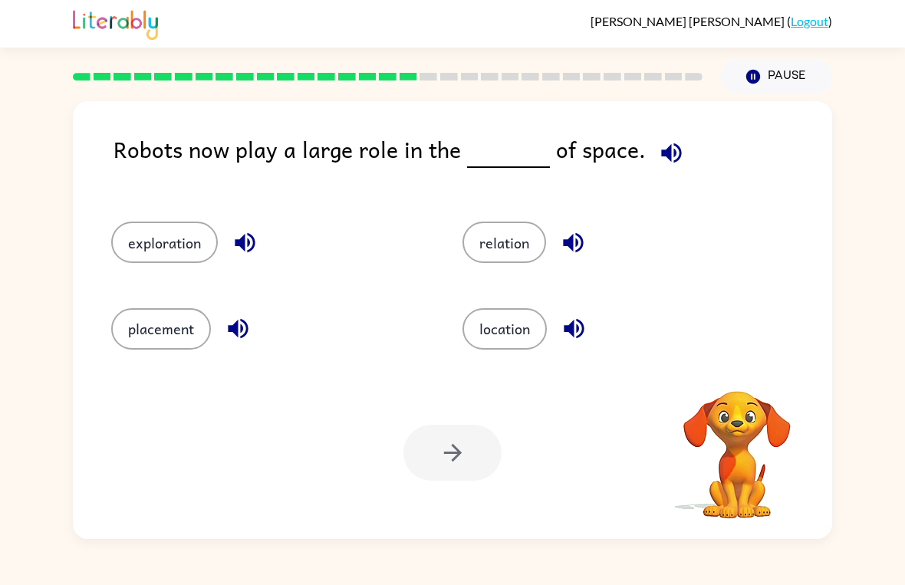
click at [668, 133] on span at bounding box center [668, 149] width 45 height 35
click at [658, 156] on icon "button" at bounding box center [671, 153] width 27 height 27
click at [134, 250] on button "exploration" at bounding box center [164, 242] width 107 height 41
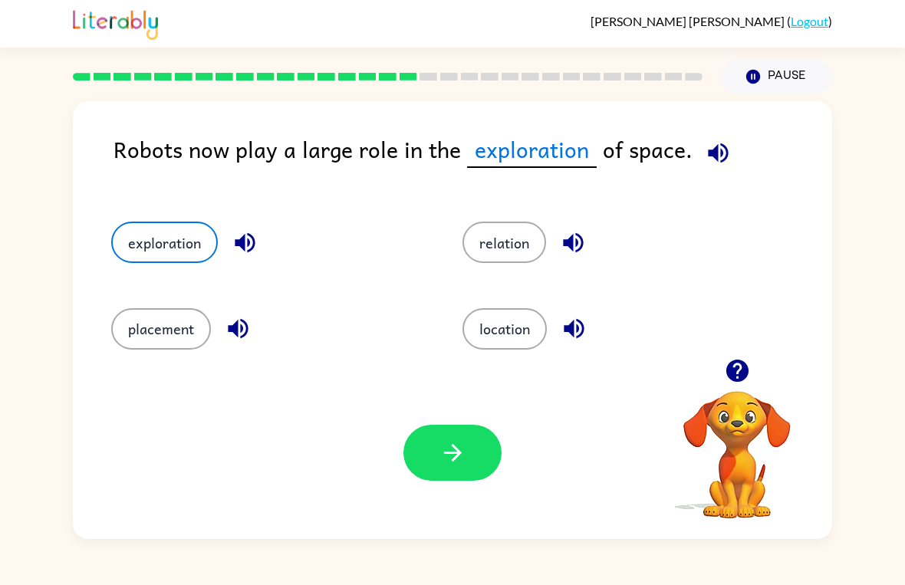
click at [463, 444] on icon "button" at bounding box center [453, 453] width 27 height 27
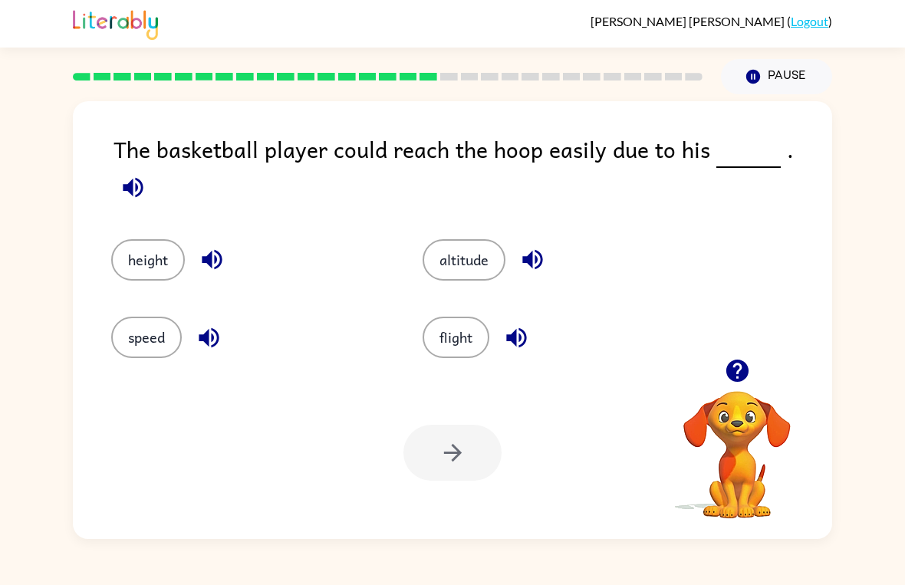
click at [127, 248] on button "height" at bounding box center [148, 259] width 74 height 41
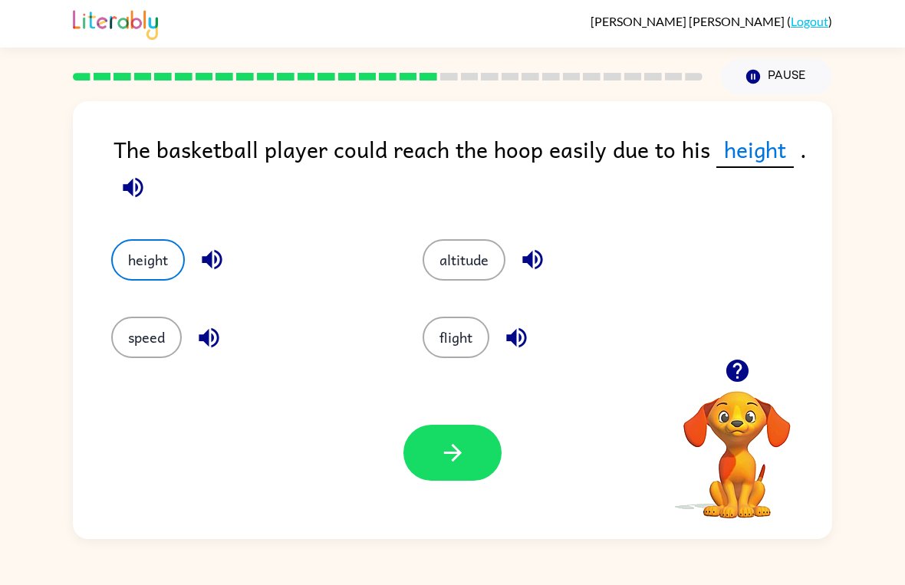
click at [457, 463] on icon "button" at bounding box center [453, 453] width 27 height 27
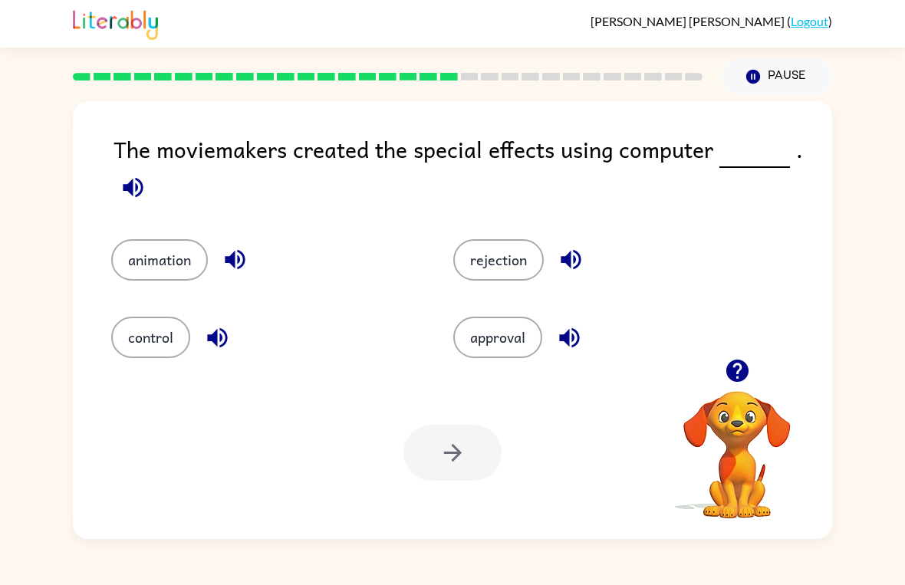
click at [120, 183] on icon "button" at bounding box center [133, 187] width 27 height 27
click at [127, 190] on icon "button" at bounding box center [133, 187] width 20 height 20
click at [136, 265] on button "animation" at bounding box center [159, 259] width 97 height 41
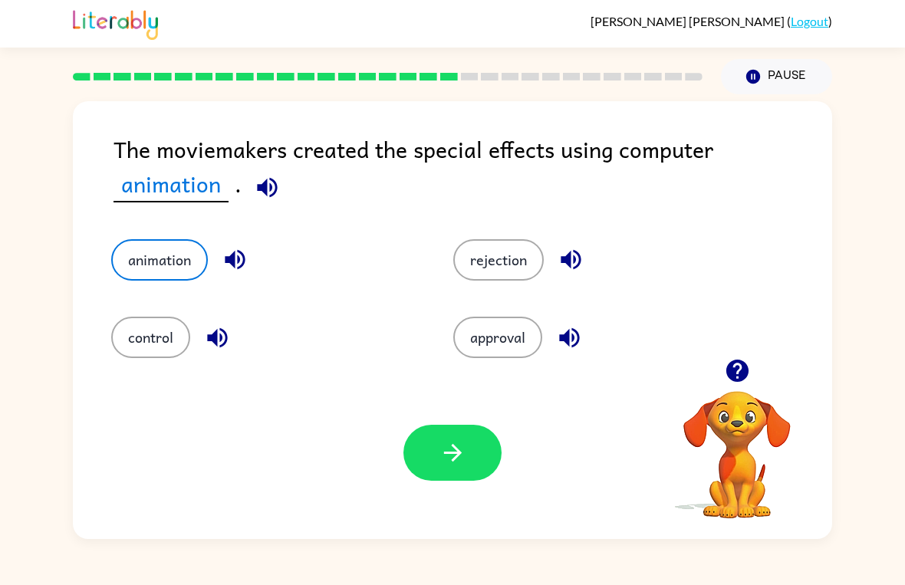
click at [440, 443] on icon "button" at bounding box center [453, 453] width 27 height 27
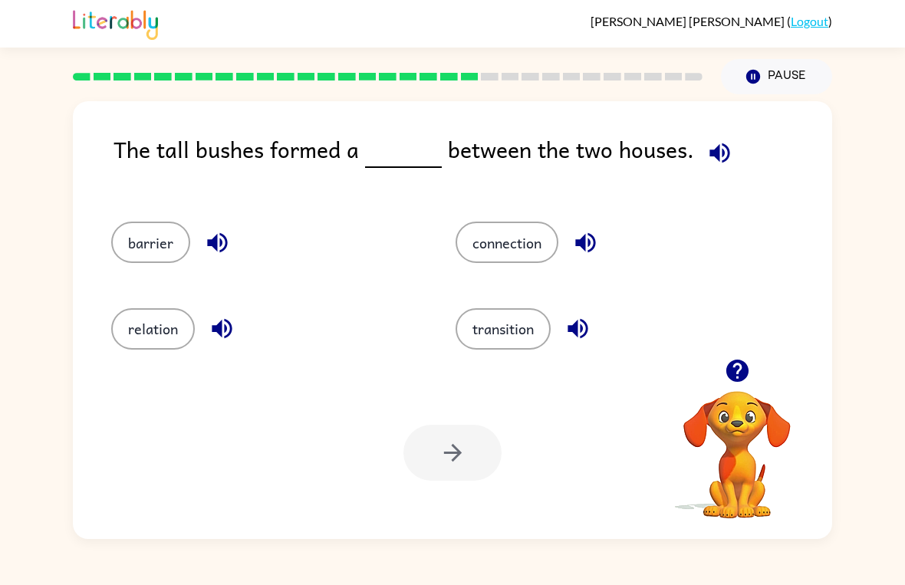
click at [710, 157] on icon "button" at bounding box center [720, 153] width 20 height 20
click at [156, 238] on button "barrier" at bounding box center [150, 242] width 79 height 41
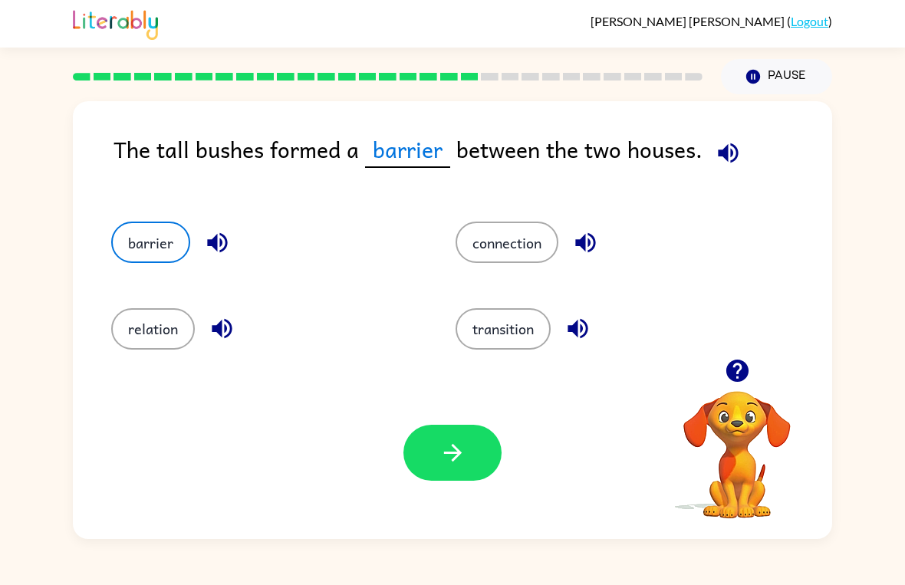
click at [469, 469] on button "button" at bounding box center [453, 453] width 98 height 56
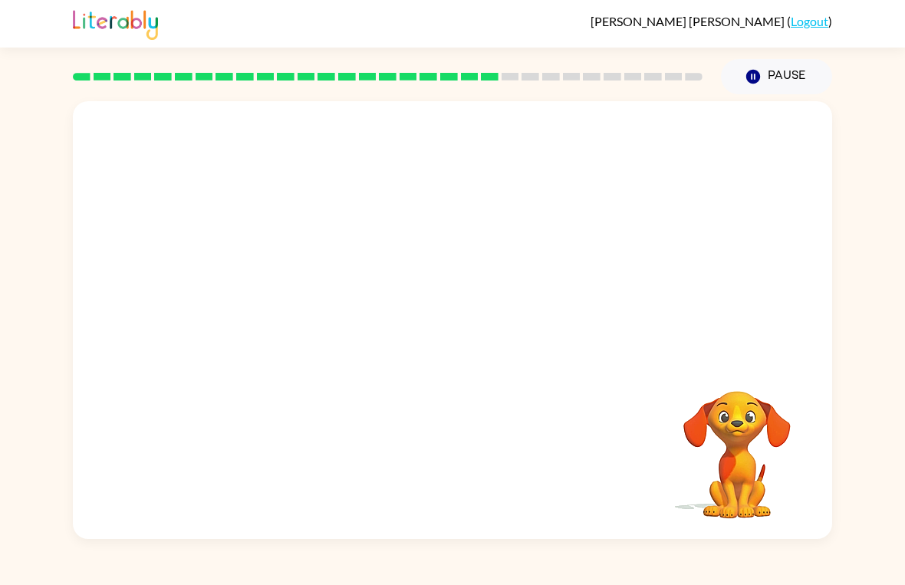
click at [322, 320] on video "Your browser must support playing .mp4 files to use Literably. Please try using…" at bounding box center [452, 230] width 759 height 258
click at [301, 319] on video "Your browser must support playing .mp4 files to use Literably. Please try using…" at bounding box center [452, 230] width 759 height 258
click at [472, 304] on button "button" at bounding box center [453, 328] width 98 height 56
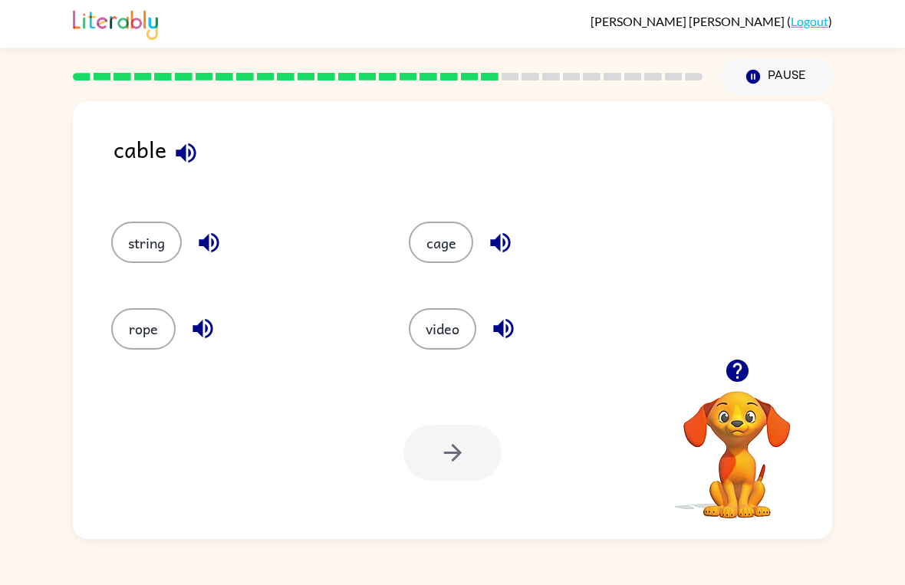
click at [130, 325] on button "rope" at bounding box center [143, 328] width 64 height 41
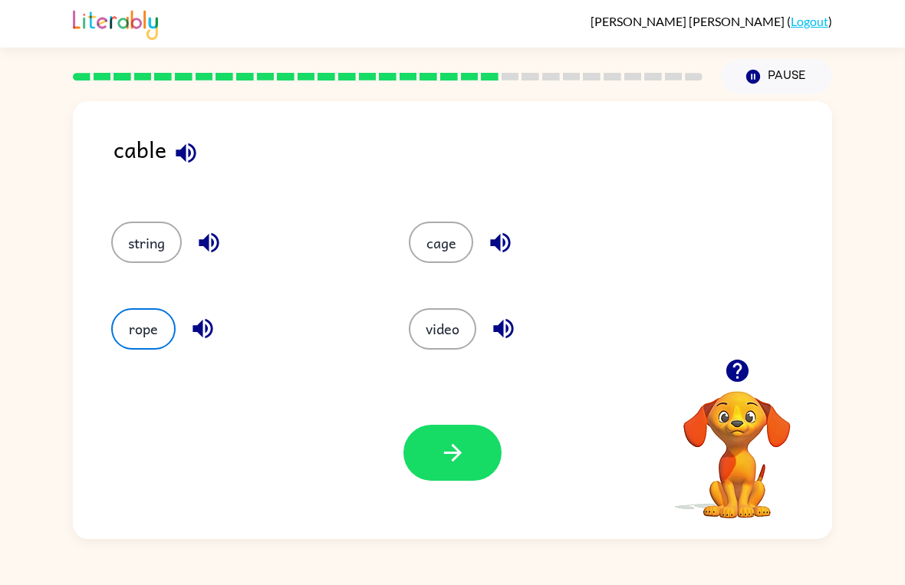
click at [203, 149] on button "button" at bounding box center [185, 152] width 39 height 39
click at [136, 328] on button "rope" at bounding box center [143, 328] width 64 height 41
click at [454, 461] on icon "button" at bounding box center [452, 453] width 18 height 18
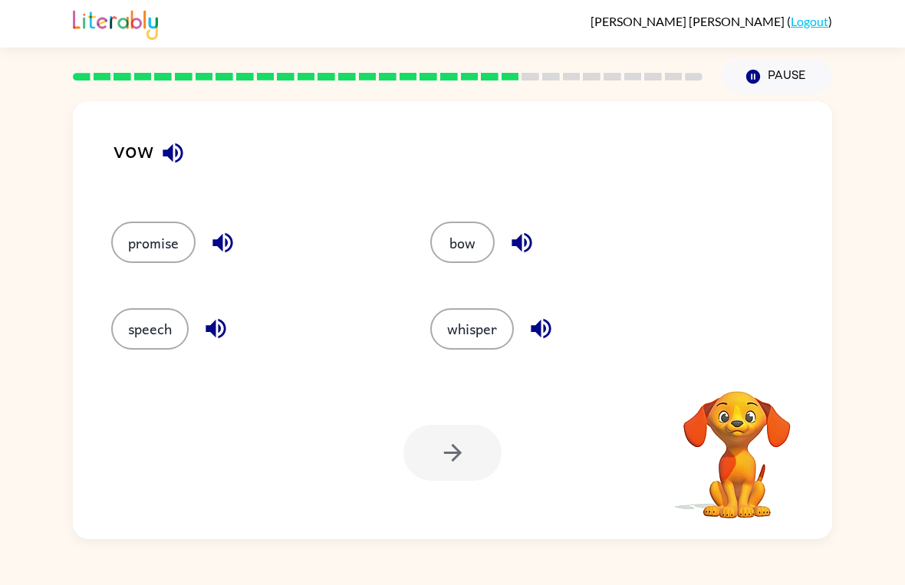
click at [183, 157] on icon "button" at bounding box center [173, 153] width 27 height 27
click at [172, 160] on icon "button" at bounding box center [173, 153] width 20 height 20
click at [175, 139] on button "button" at bounding box center [172, 152] width 39 height 39
click at [524, 321] on button "button" at bounding box center [541, 328] width 39 height 39
click at [456, 453] on div at bounding box center [453, 453] width 98 height 56
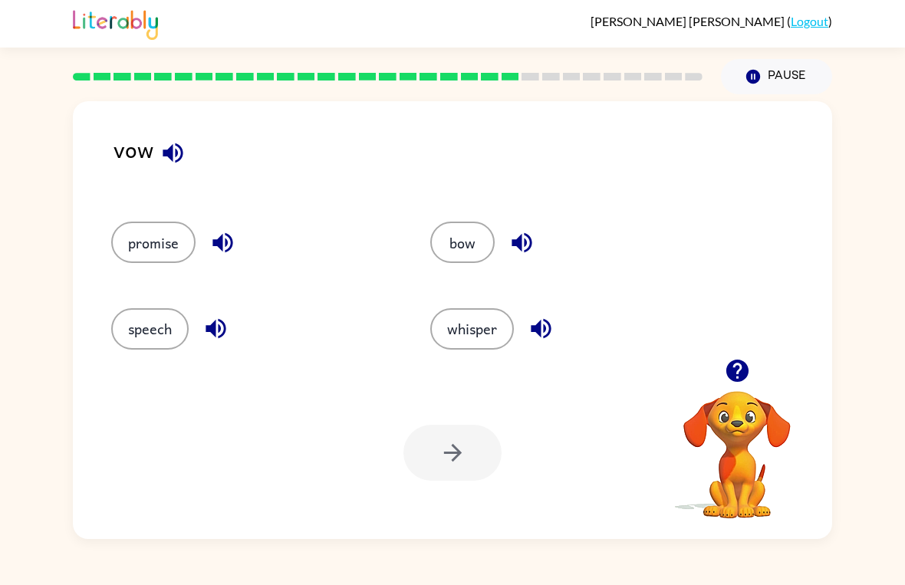
click at [173, 323] on button "speech" at bounding box center [149, 328] width 77 height 41
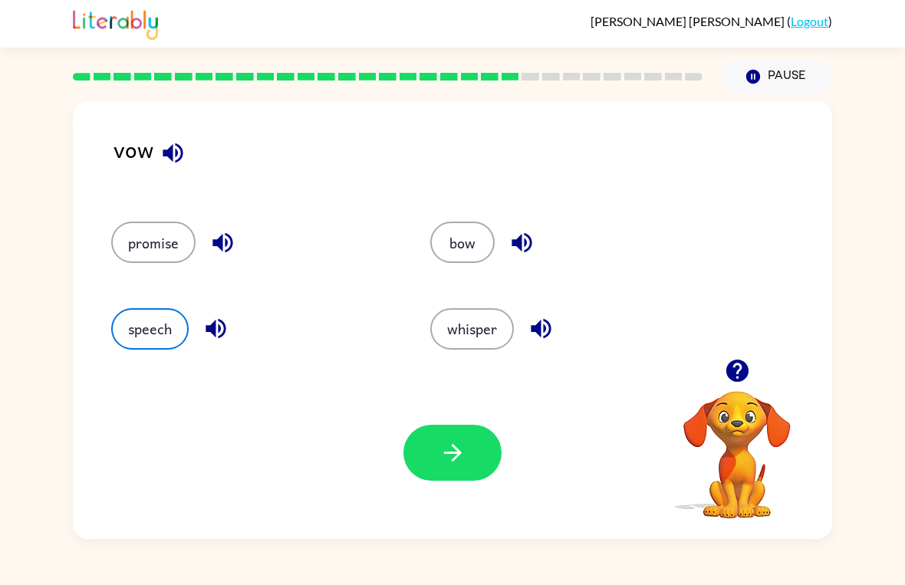
click at [167, 255] on button "promise" at bounding box center [153, 242] width 84 height 41
click at [151, 327] on button "speech" at bounding box center [149, 328] width 77 height 41
click at [148, 235] on button "promise" at bounding box center [153, 242] width 84 height 41
click at [469, 409] on div "Your browser must support playing .mp4 files to use Literably. Please try using…" at bounding box center [452, 453] width 759 height 173
click at [446, 460] on icon "button" at bounding box center [453, 453] width 27 height 27
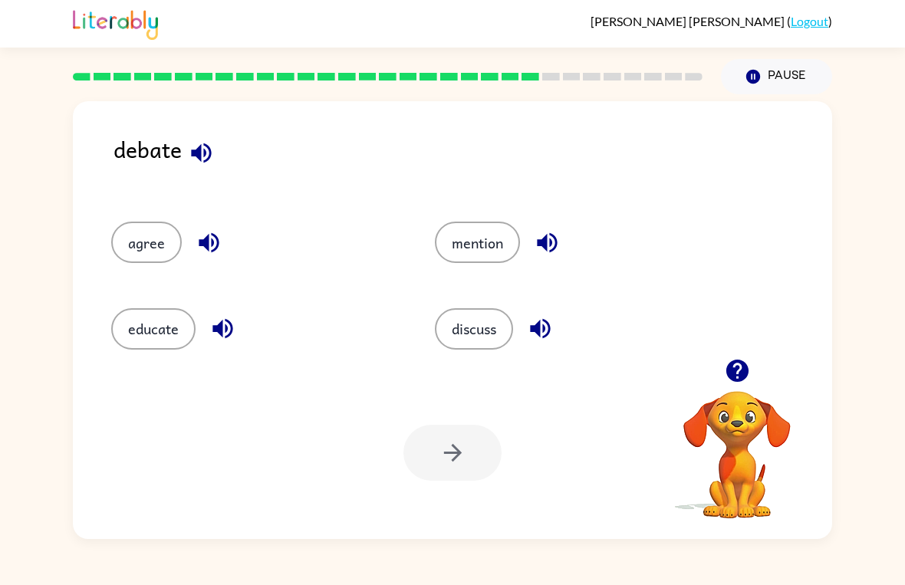
click at [213, 142] on icon "button" at bounding box center [201, 153] width 27 height 27
click at [212, 240] on icon "button" at bounding box center [209, 243] width 20 height 20
click at [222, 338] on icon "button" at bounding box center [222, 328] width 27 height 27
click at [551, 243] on icon "button" at bounding box center [547, 243] width 20 height 20
click at [539, 328] on icon "button" at bounding box center [540, 329] width 20 height 20
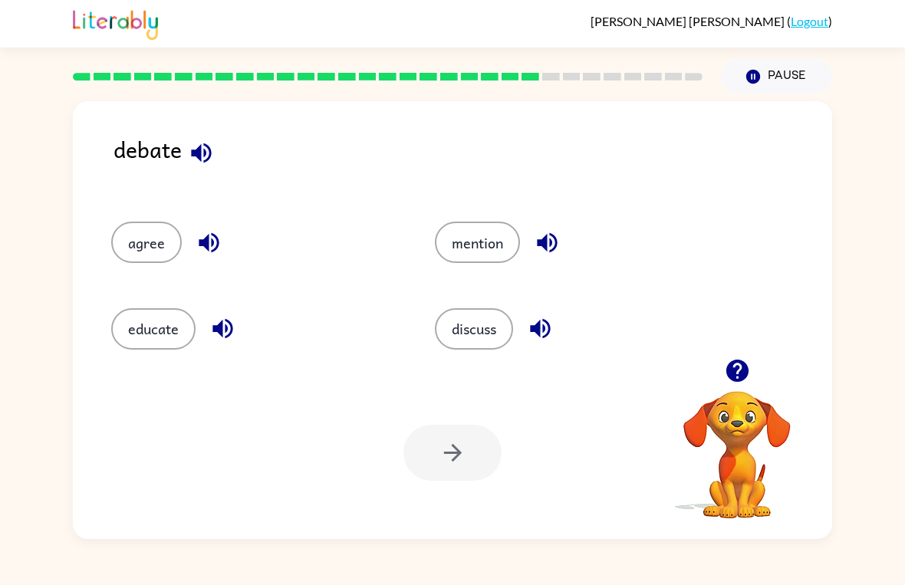
click at [545, 325] on icon "button" at bounding box center [540, 328] width 27 height 27
click at [520, 242] on button "mention" at bounding box center [477, 242] width 85 height 41
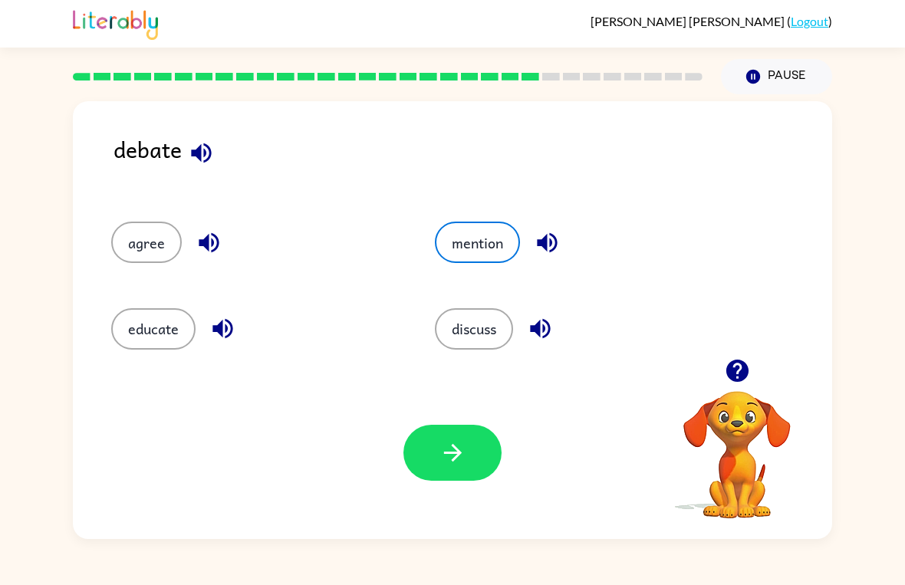
click at [554, 244] on icon "button" at bounding box center [547, 242] width 27 height 27
click at [210, 324] on icon "button" at bounding box center [222, 328] width 27 height 27
click at [203, 241] on icon "button" at bounding box center [209, 243] width 20 height 20
click at [554, 341] on icon "button" at bounding box center [540, 328] width 27 height 27
click at [219, 325] on icon "button" at bounding box center [222, 328] width 27 height 27
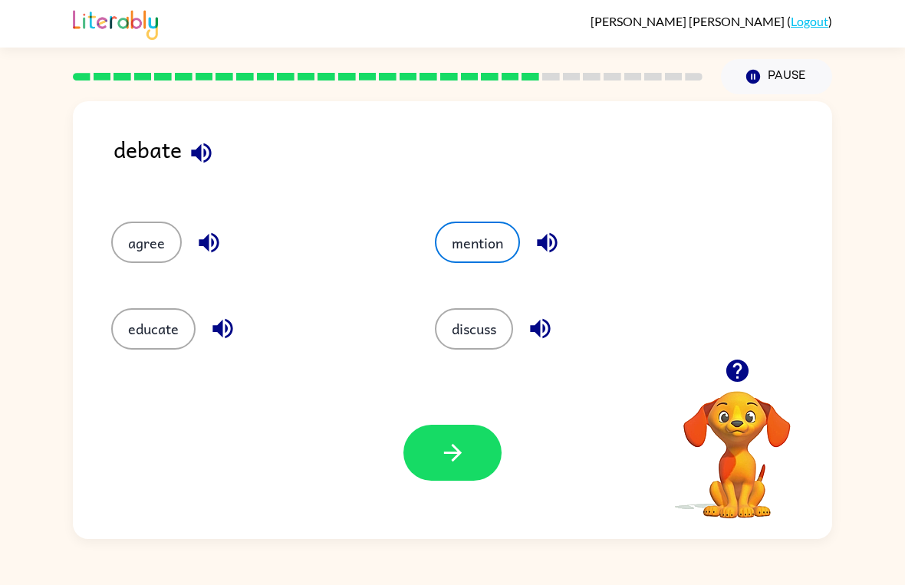
click at [552, 239] on icon "button" at bounding box center [547, 242] width 27 height 27
click at [196, 248] on icon "button" at bounding box center [209, 242] width 27 height 27
click at [544, 338] on icon "button" at bounding box center [540, 328] width 27 height 27
click at [202, 308] on div "educate" at bounding box center [255, 328] width 288 height 41
click at [546, 232] on icon "button" at bounding box center [547, 242] width 27 height 27
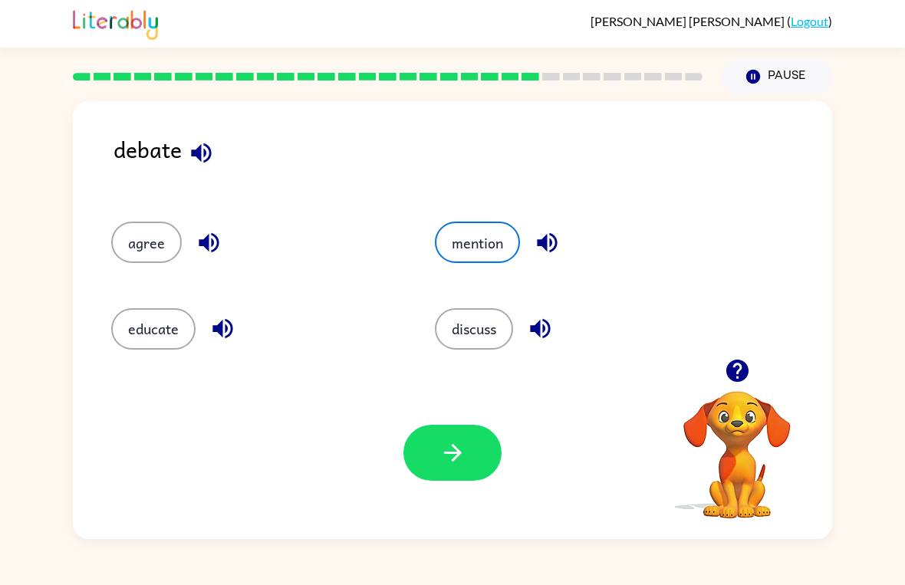
click at [200, 252] on icon "button" at bounding box center [209, 242] width 27 height 27
click at [547, 315] on button "button" at bounding box center [540, 328] width 39 height 39
click at [218, 327] on icon "button" at bounding box center [223, 329] width 20 height 20
click at [549, 242] on icon "button" at bounding box center [547, 242] width 27 height 27
click at [199, 253] on icon "button" at bounding box center [209, 242] width 27 height 27
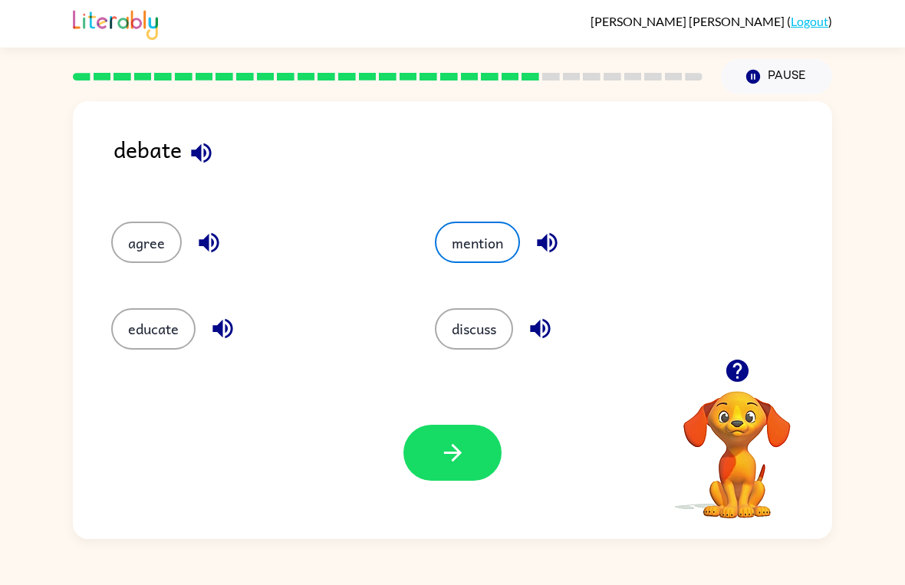
click at [215, 326] on icon "button" at bounding box center [222, 328] width 27 height 27
click at [558, 239] on icon "button" at bounding box center [547, 242] width 27 height 27
click at [199, 260] on button "button" at bounding box center [208, 242] width 39 height 39
click at [213, 337] on icon "button" at bounding box center [222, 328] width 27 height 27
click at [543, 331] on icon "button" at bounding box center [540, 328] width 27 height 27
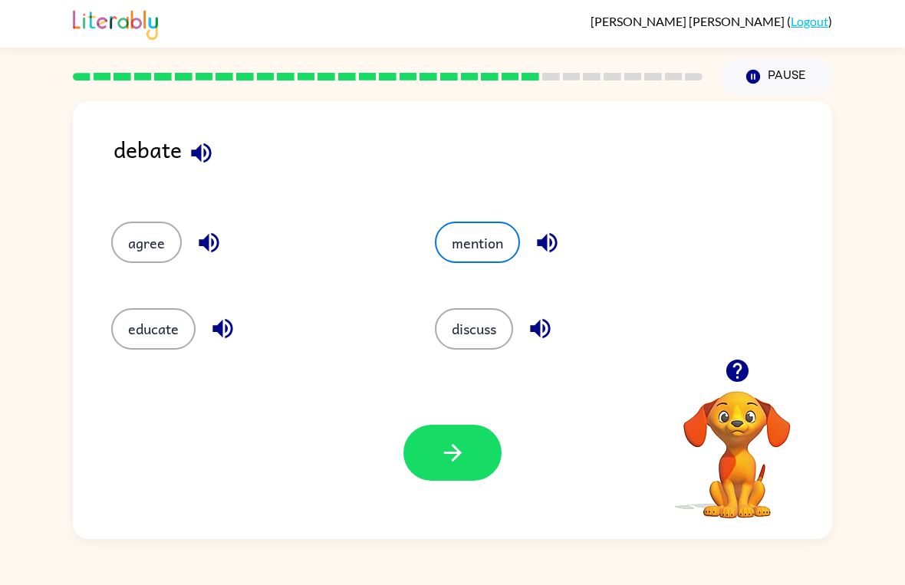
click at [557, 244] on icon "button" at bounding box center [547, 243] width 20 height 20
click at [223, 249] on button "button" at bounding box center [208, 242] width 39 height 39
click at [542, 331] on icon "button" at bounding box center [540, 329] width 20 height 20
click at [550, 325] on icon "button" at bounding box center [540, 329] width 20 height 20
click at [215, 335] on icon "button" at bounding box center [222, 328] width 27 height 27
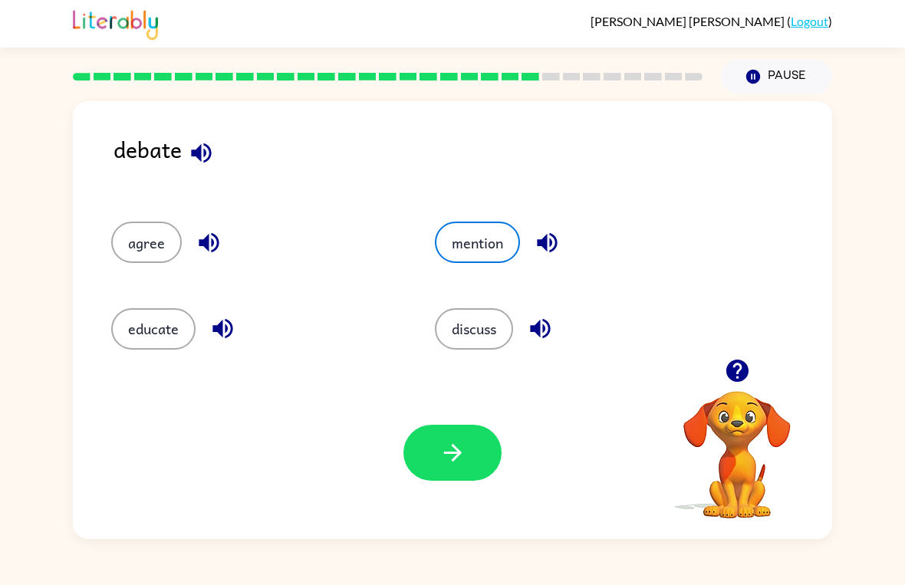
click at [545, 227] on button "button" at bounding box center [547, 242] width 39 height 39
click at [196, 235] on icon "button" at bounding box center [209, 242] width 27 height 27
click at [545, 321] on icon "button" at bounding box center [540, 328] width 27 height 27
click at [542, 332] on icon "button" at bounding box center [540, 329] width 20 height 20
click at [489, 321] on button "discuss" at bounding box center [474, 328] width 78 height 41
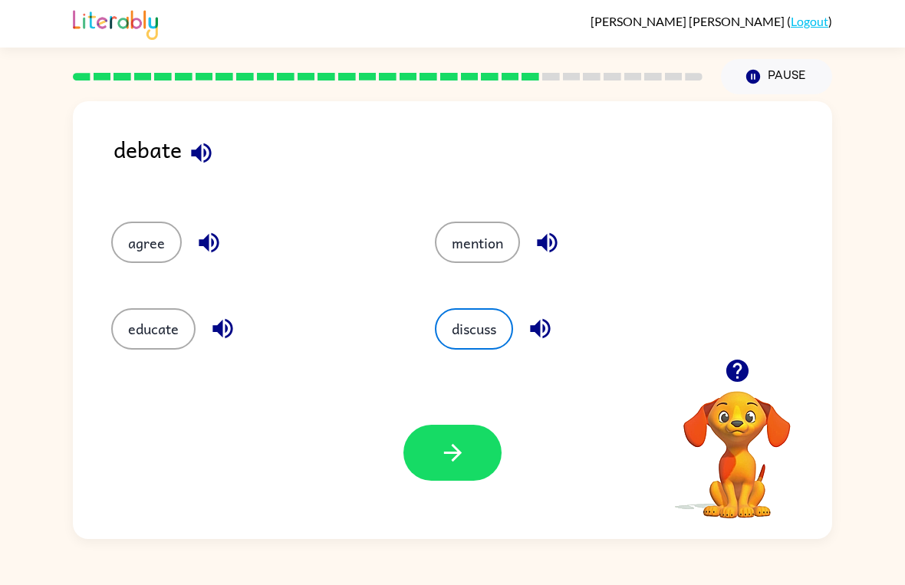
click at [469, 328] on button "discuss" at bounding box center [474, 328] width 78 height 41
click at [436, 416] on div "Your browser must support playing .mp4 files to use Literably. Please try using…" at bounding box center [452, 453] width 759 height 173
click at [456, 455] on icon "button" at bounding box center [453, 453] width 27 height 27
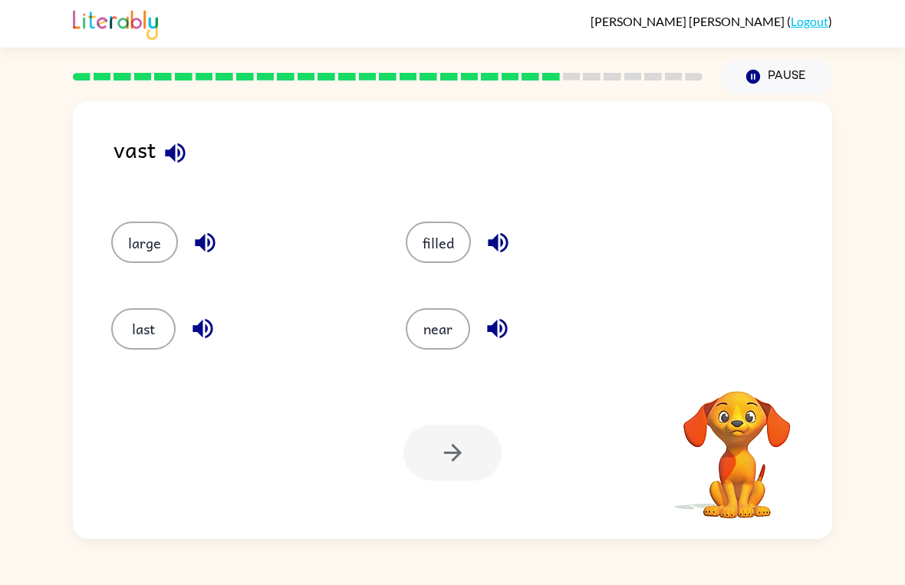
click at [176, 143] on icon "button" at bounding box center [175, 153] width 27 height 27
click at [193, 147] on button "button" at bounding box center [175, 152] width 39 height 39
click at [441, 328] on button "near" at bounding box center [438, 328] width 64 height 41
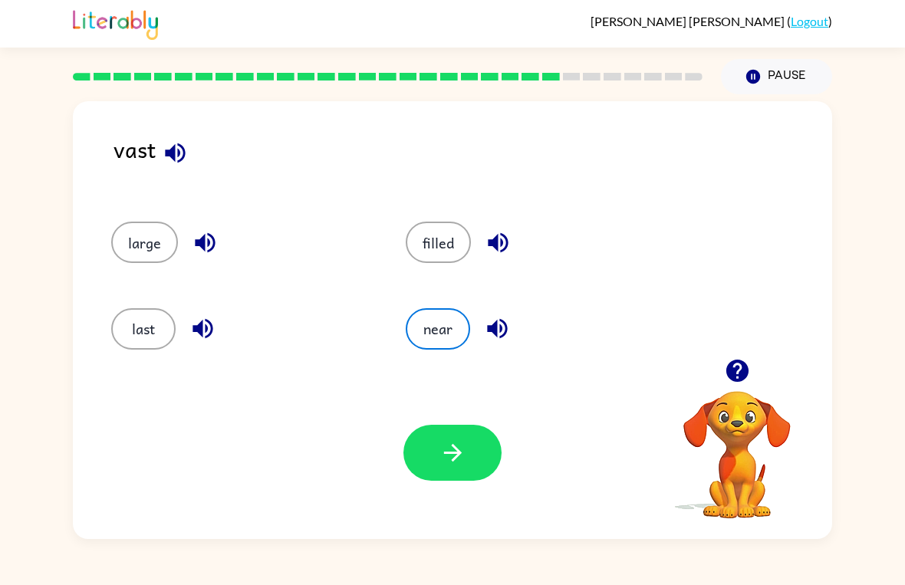
click at [137, 236] on button "large" at bounding box center [144, 242] width 67 height 41
click at [440, 466] on icon "button" at bounding box center [453, 453] width 27 height 27
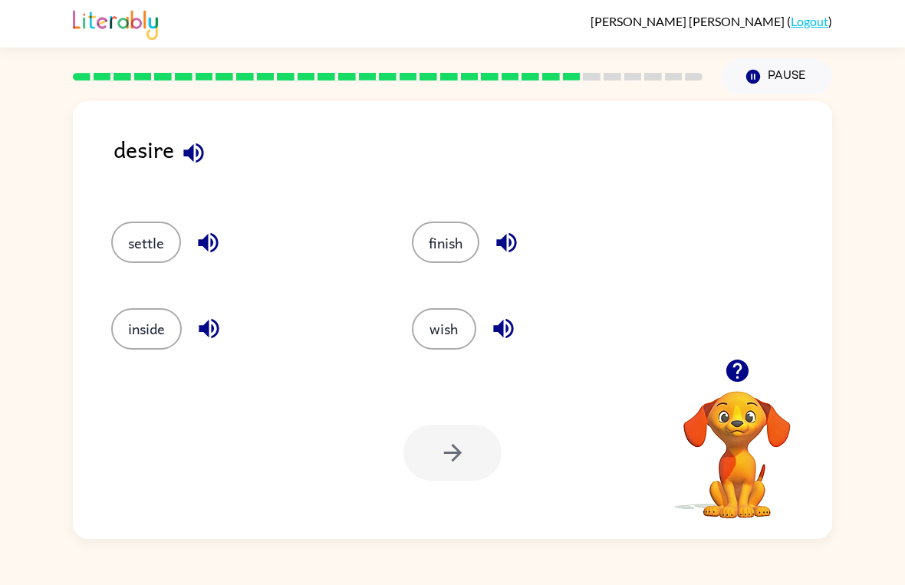
click at [191, 163] on icon "button" at bounding box center [193, 153] width 27 height 27
click at [448, 330] on button "wish" at bounding box center [444, 328] width 64 height 41
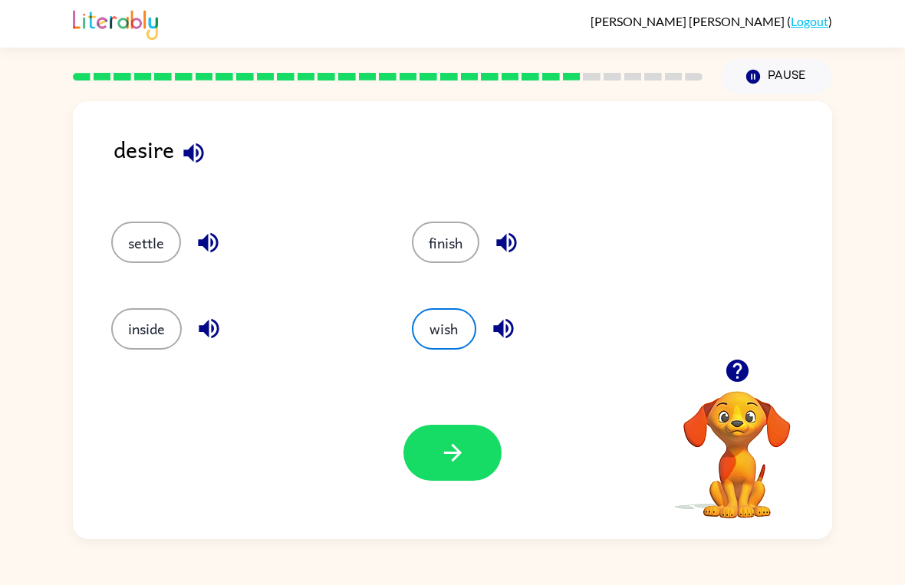
click at [460, 447] on icon "button" at bounding box center [453, 453] width 27 height 27
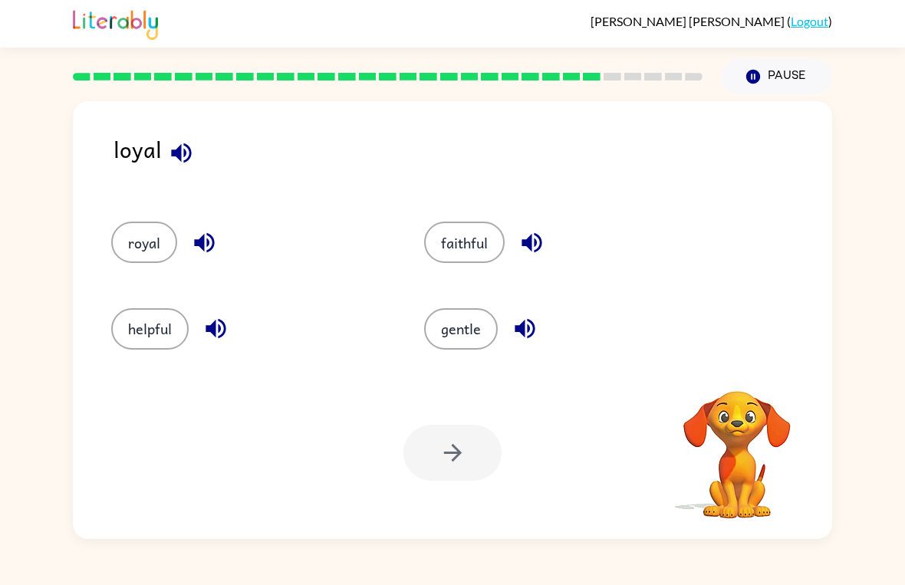
click at [468, 333] on button "gentle" at bounding box center [461, 328] width 74 height 41
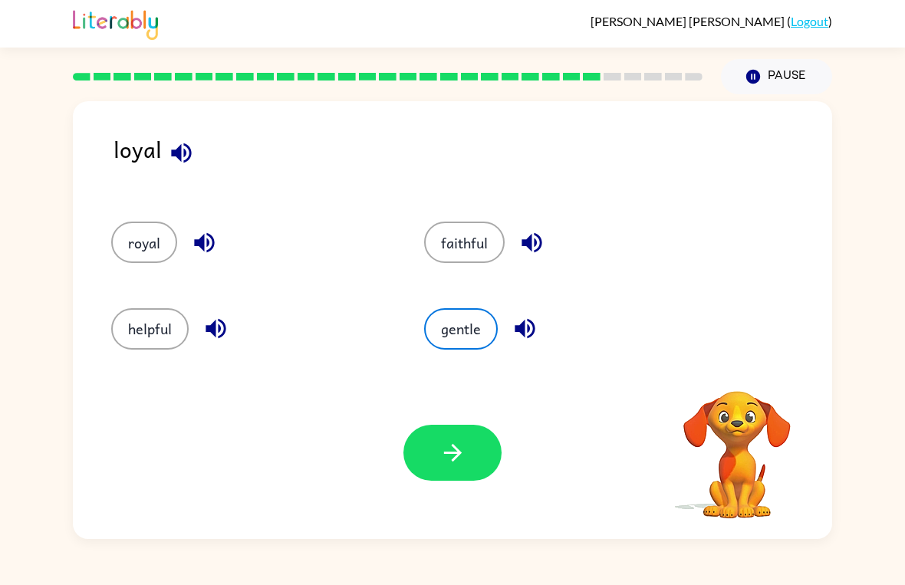
click at [456, 435] on button "button" at bounding box center [453, 453] width 98 height 56
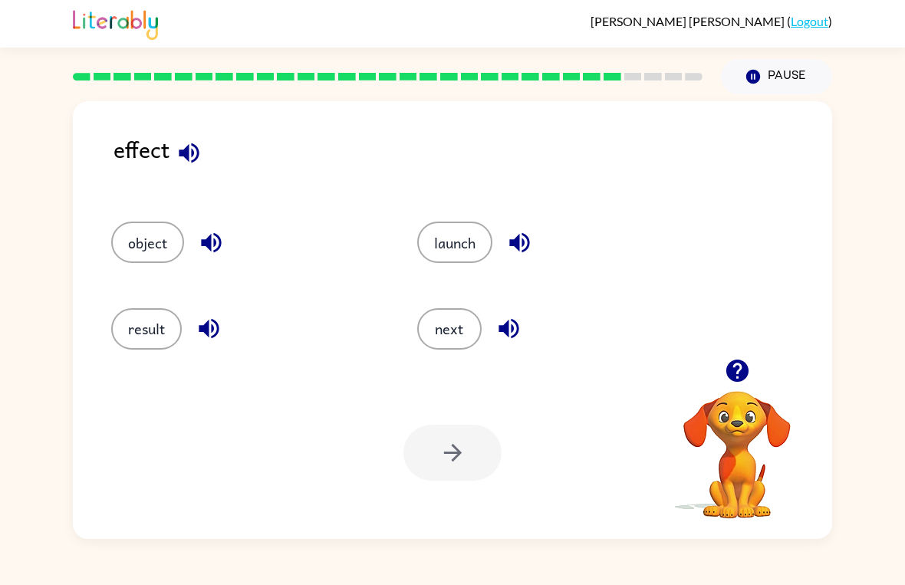
click at [123, 318] on button "result" at bounding box center [146, 328] width 71 height 41
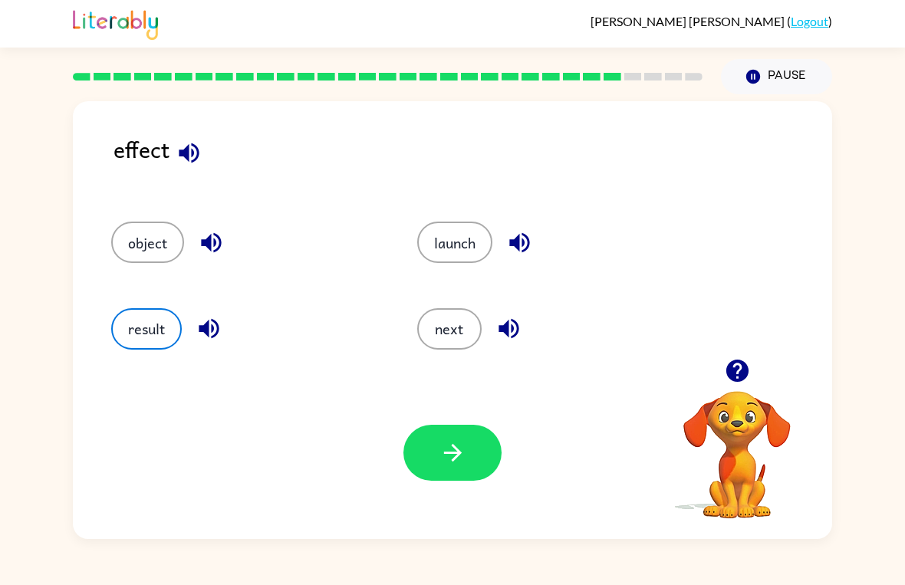
click at [452, 449] on icon "button" at bounding box center [453, 453] width 27 height 27
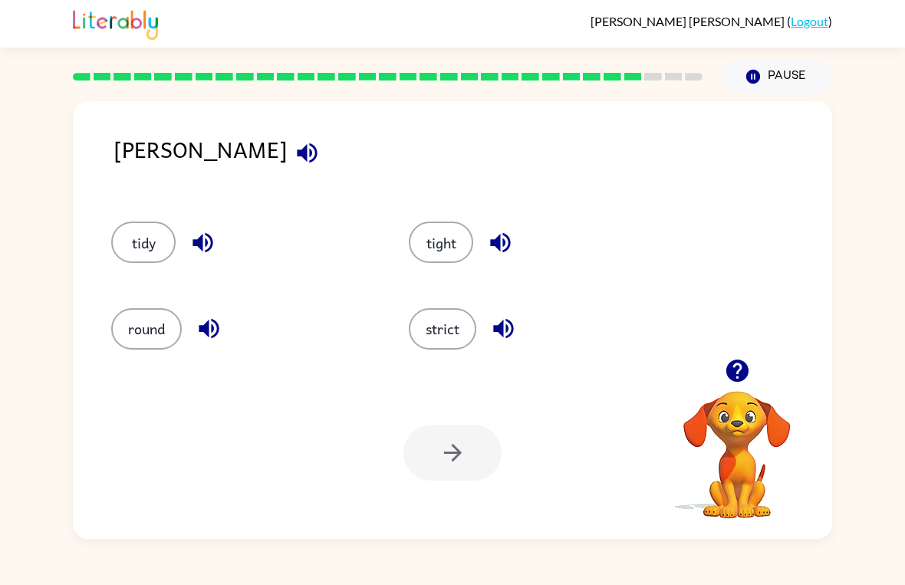
click at [294, 159] on icon "button" at bounding box center [307, 153] width 27 height 27
click at [143, 237] on button "tidy" at bounding box center [143, 242] width 64 height 41
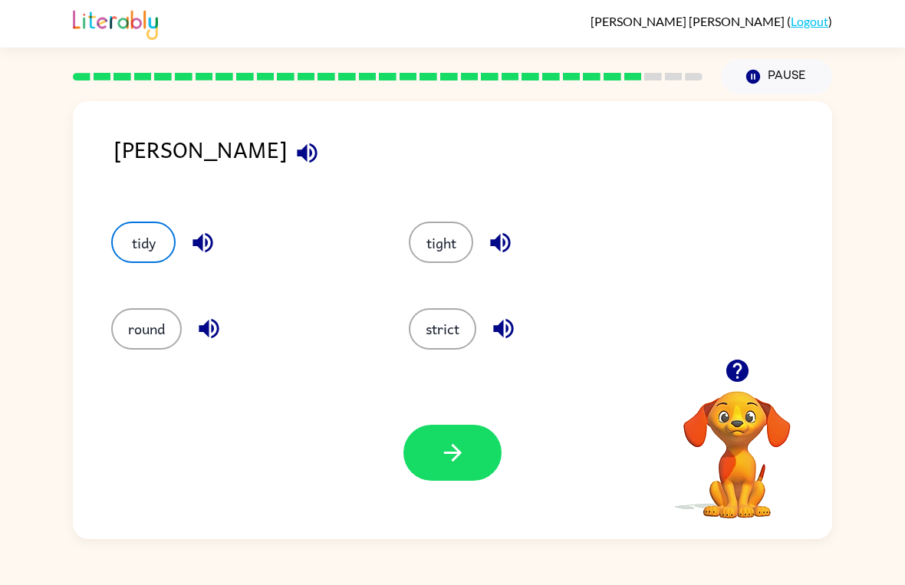
click at [449, 457] on icon "button" at bounding box center [453, 453] width 27 height 27
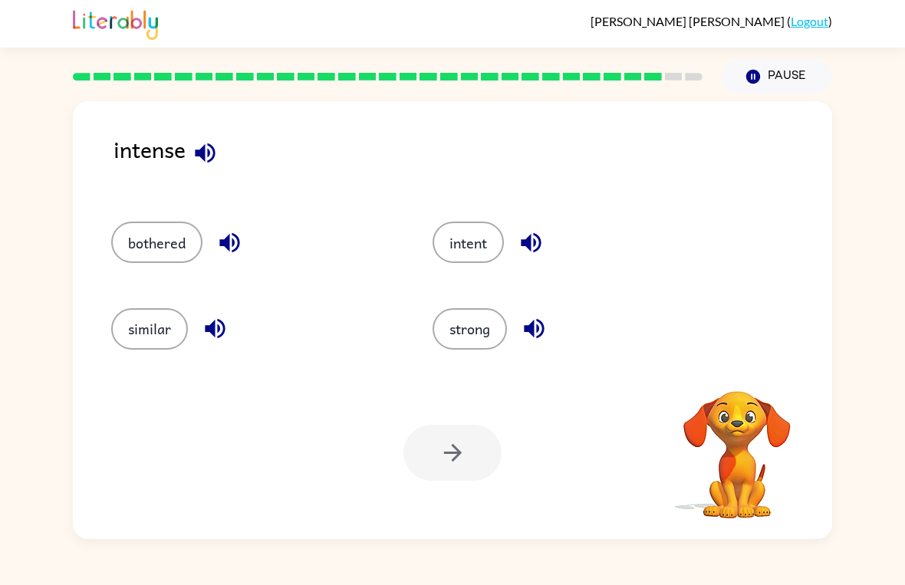
click at [232, 242] on icon "button" at bounding box center [229, 243] width 20 height 20
click at [207, 341] on icon "button" at bounding box center [215, 328] width 27 height 27
click at [535, 244] on icon "button" at bounding box center [531, 243] width 20 height 20
click at [548, 325] on icon "button" at bounding box center [534, 328] width 27 height 27
click at [533, 331] on icon "button" at bounding box center [534, 329] width 20 height 20
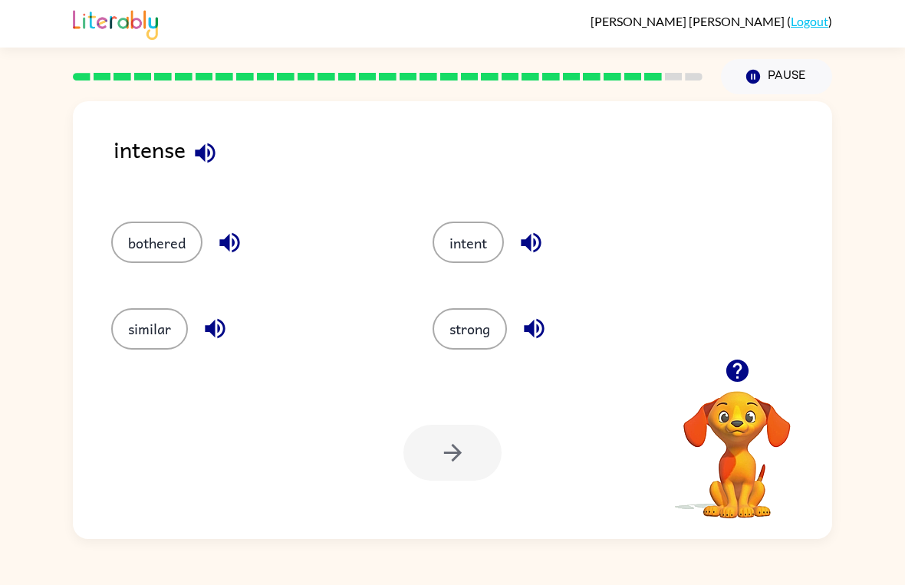
click at [481, 338] on button "strong" at bounding box center [470, 328] width 74 height 41
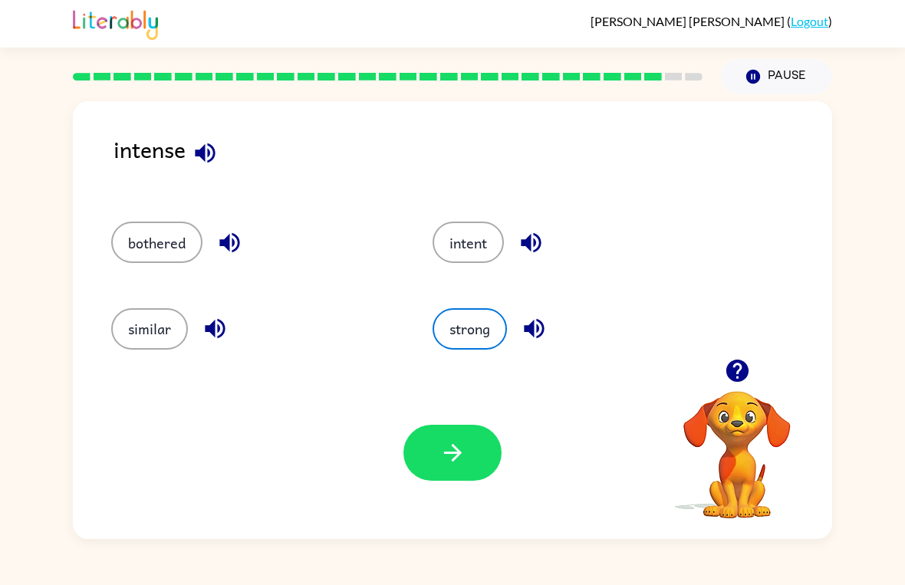
click at [454, 469] on button "button" at bounding box center [453, 453] width 98 height 56
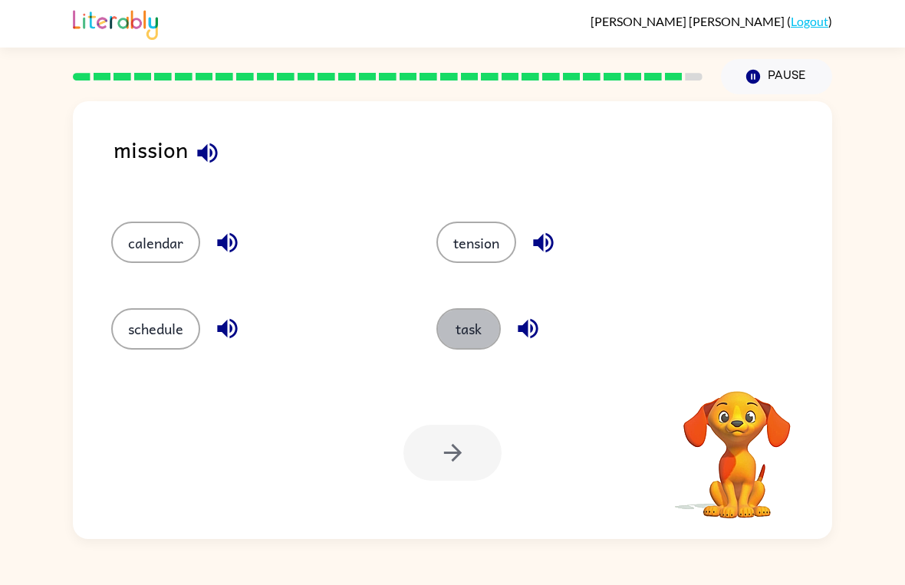
click at [466, 338] on button "task" at bounding box center [469, 328] width 64 height 41
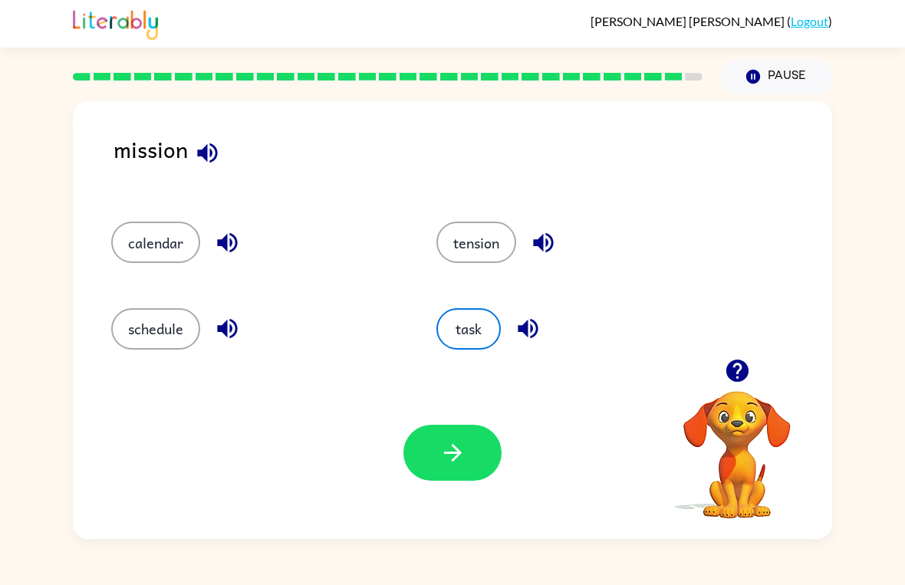
click at [451, 446] on icon "button" at bounding box center [453, 453] width 27 height 27
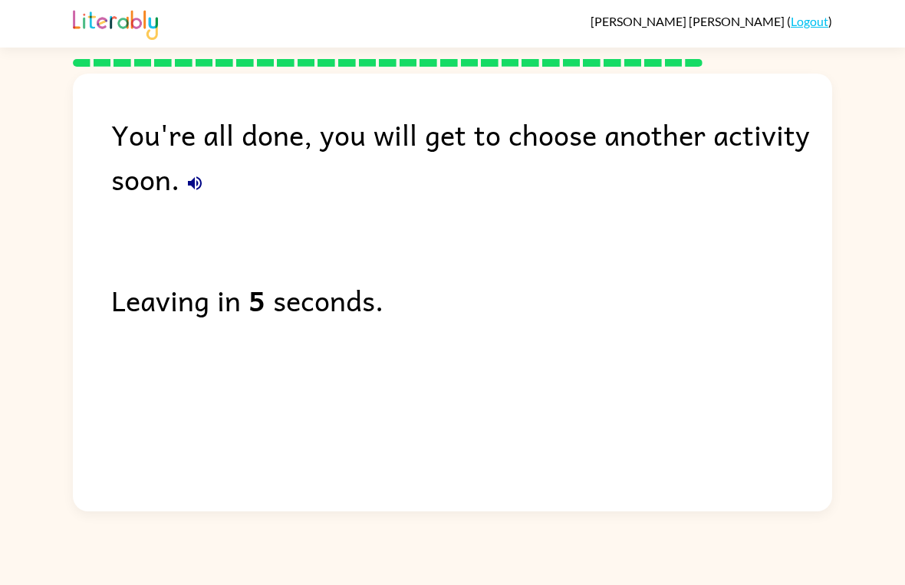
click at [460, 568] on div "[PERSON_NAME] ( Logout ) You're all done, you will get to choose another activi…" at bounding box center [452, 292] width 905 height 585
